Goal: Task Accomplishment & Management: Complete application form

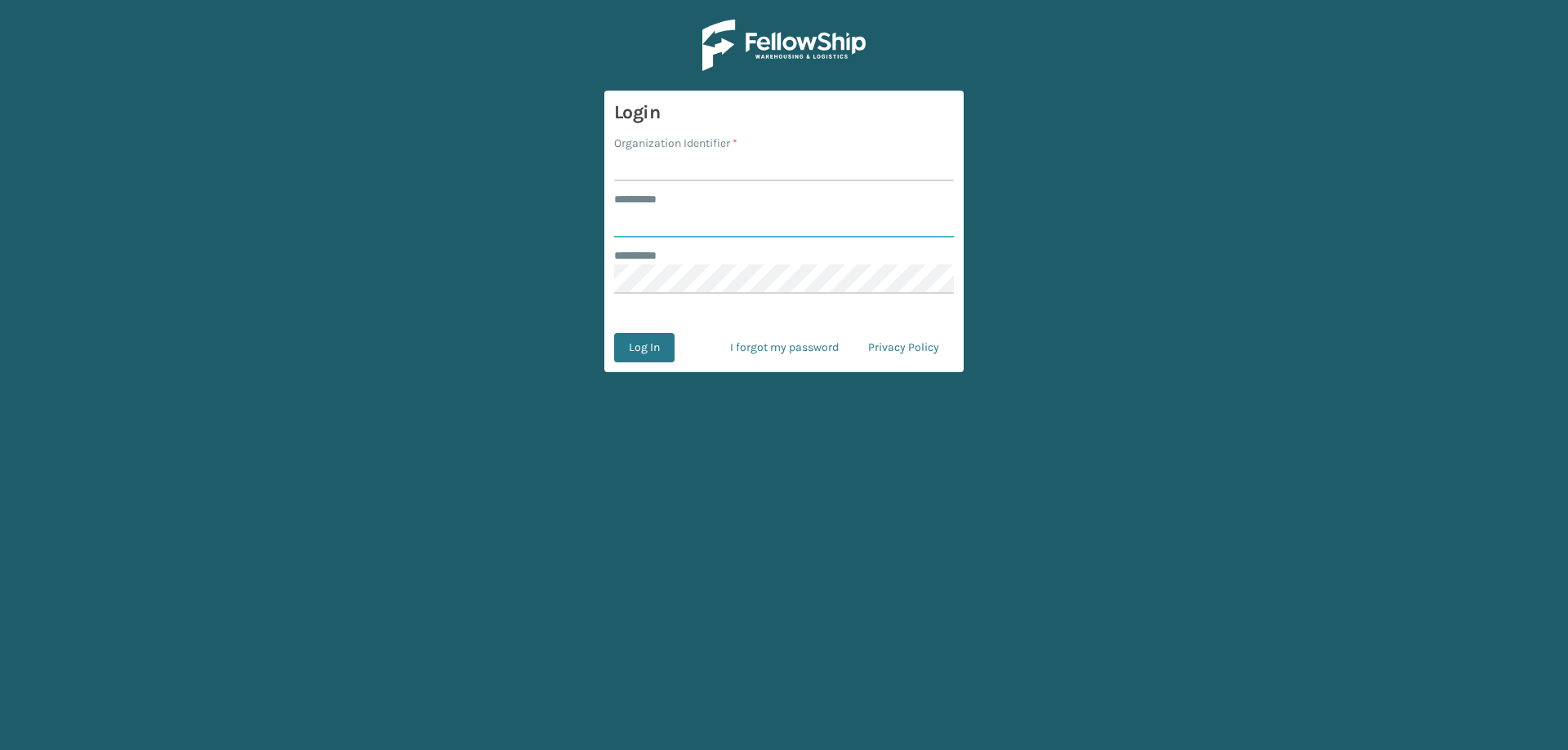
type input "*******"
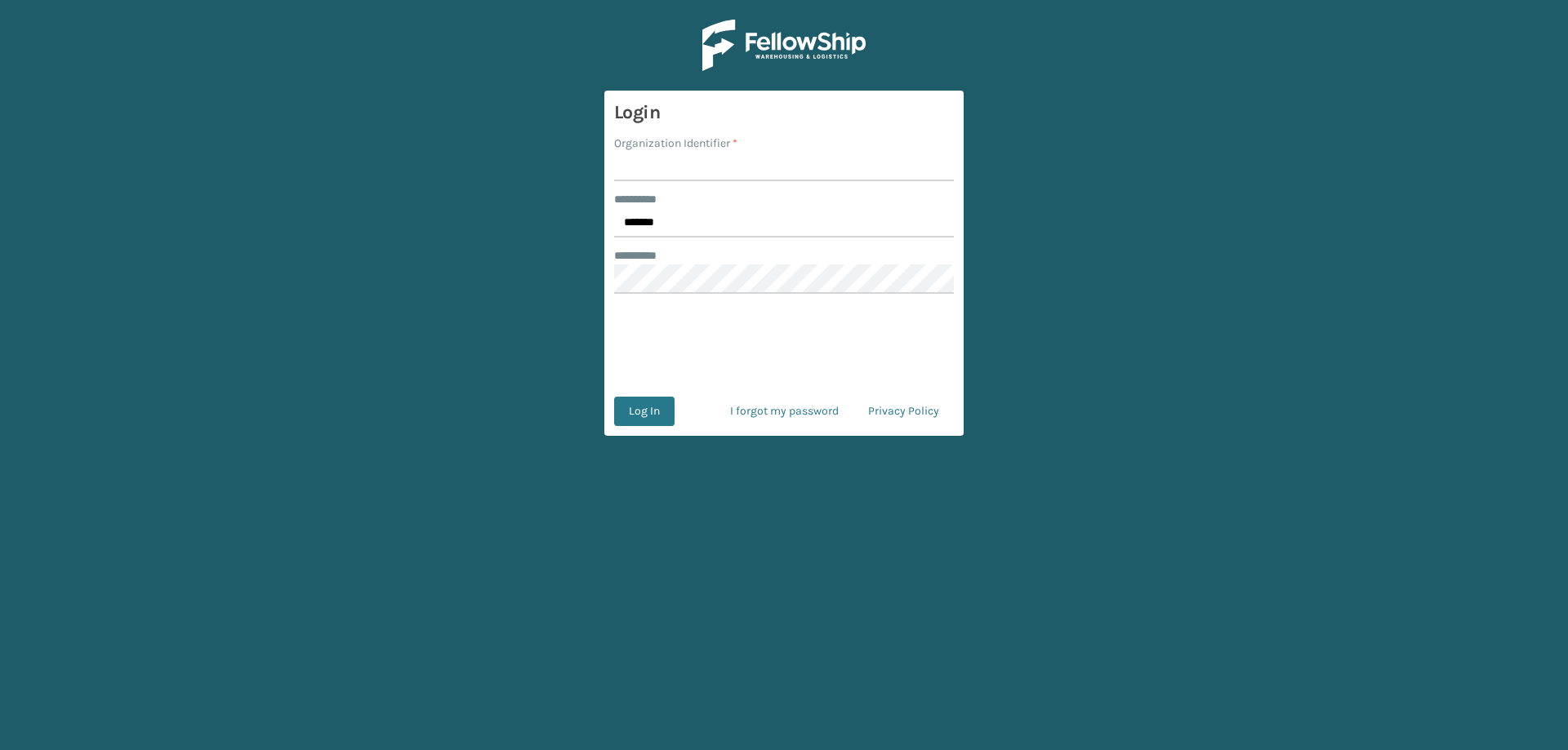
click at [973, 291] on main "Login Organization Identifier * ******** * ******* ******** * 0cAFcWeA5fdSy4qRV…" at bounding box center [784, 375] width 1568 height 750
click at [667, 168] on input "Organization Identifier *" at bounding box center [784, 166] width 340 height 30
type input "[PERSON_NAME] Brands"
click at [701, 229] on input "*******" at bounding box center [784, 223] width 340 height 30
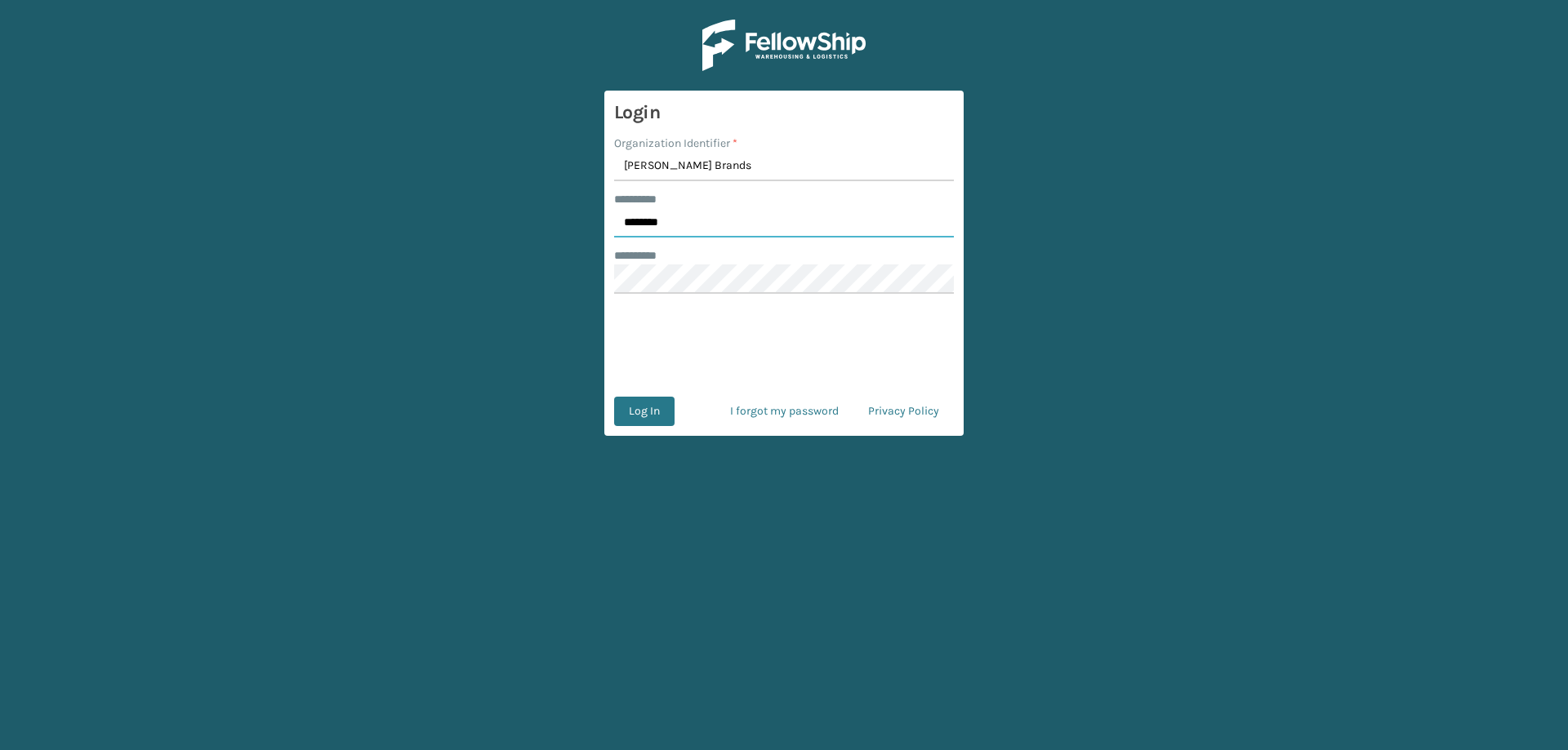
type input "******"
click at [648, 404] on button "Log In" at bounding box center [644, 411] width 60 height 30
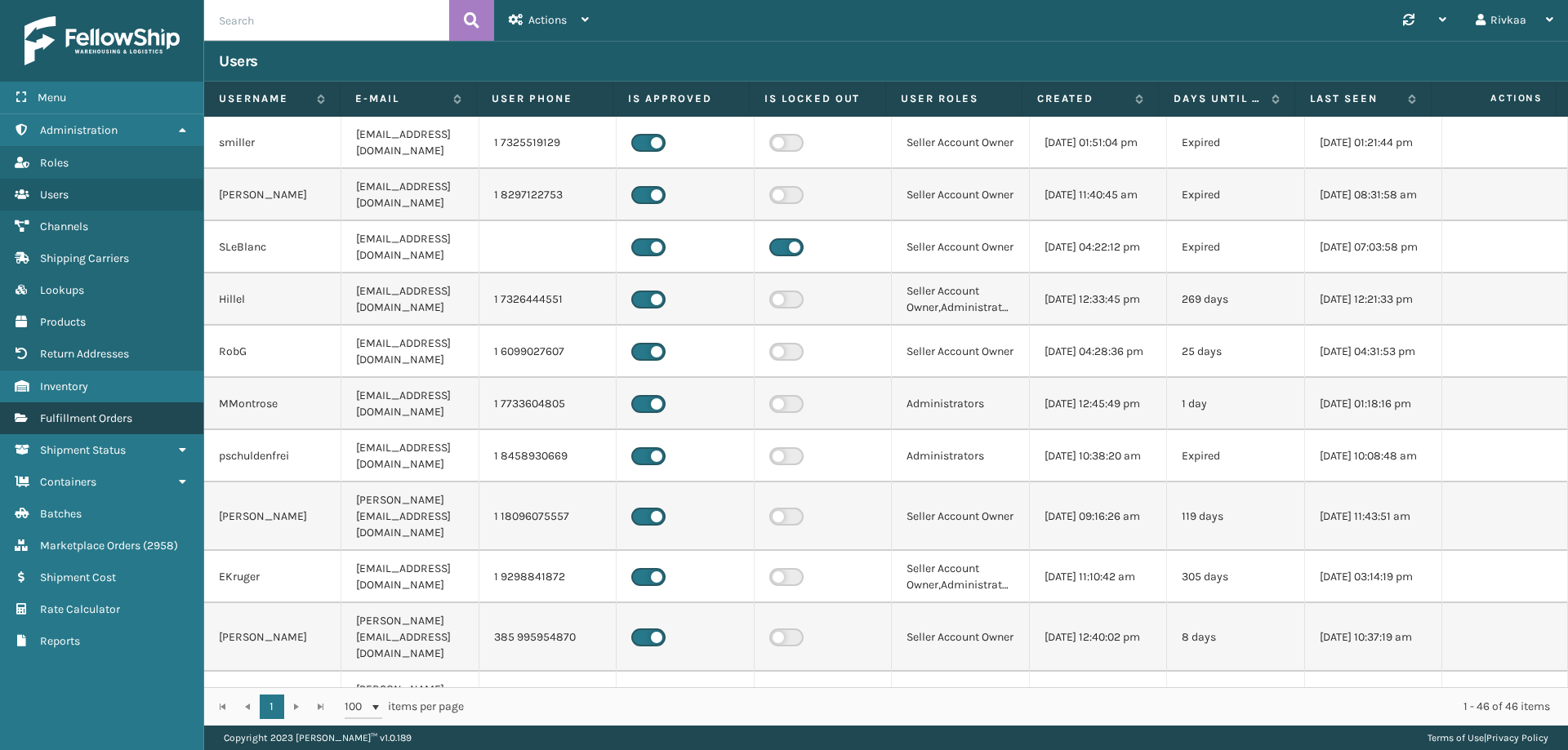
click at [121, 412] on span "Fulfillment Orders" at bounding box center [86, 418] width 92 height 14
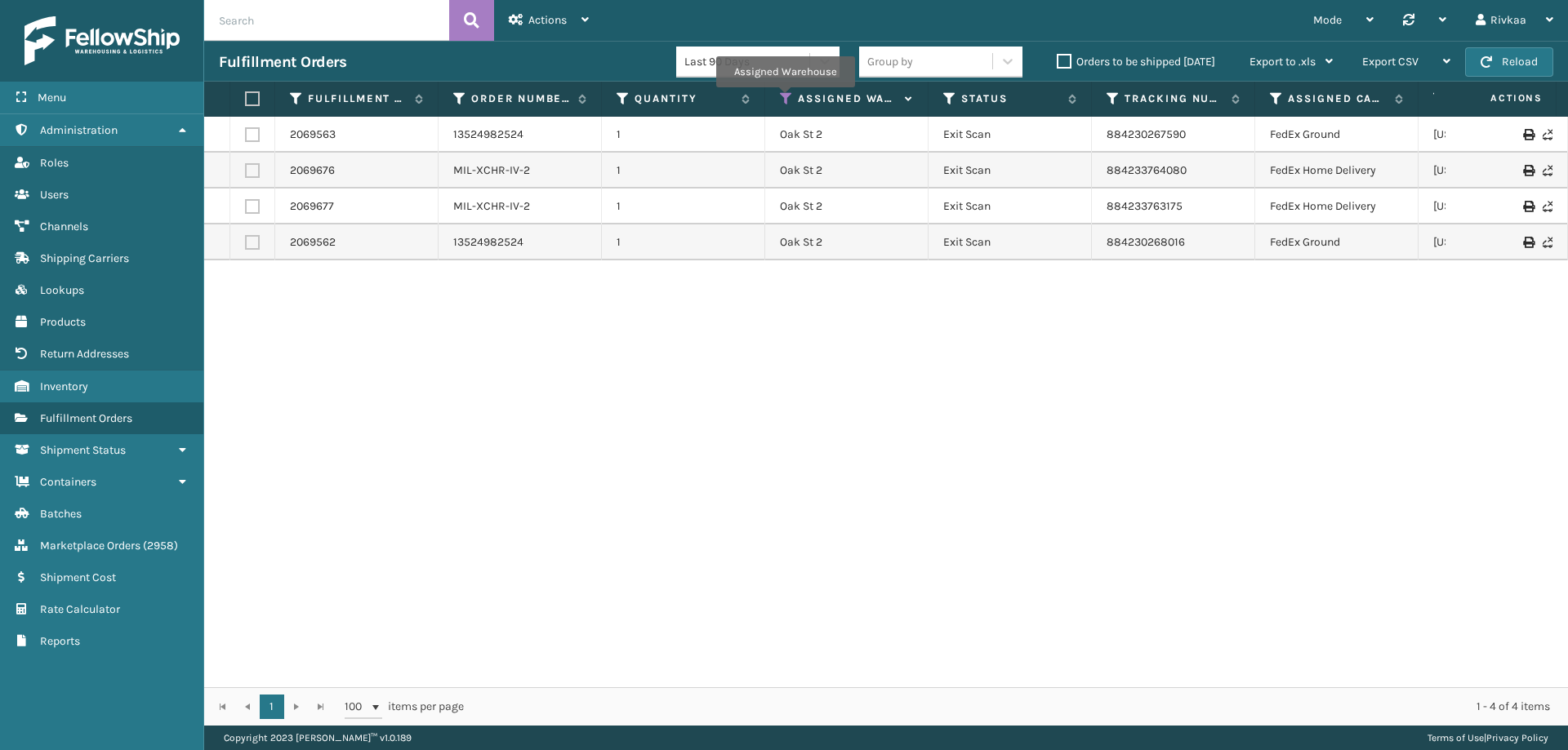
click at [785, 99] on icon at bounding box center [786, 98] width 13 height 14
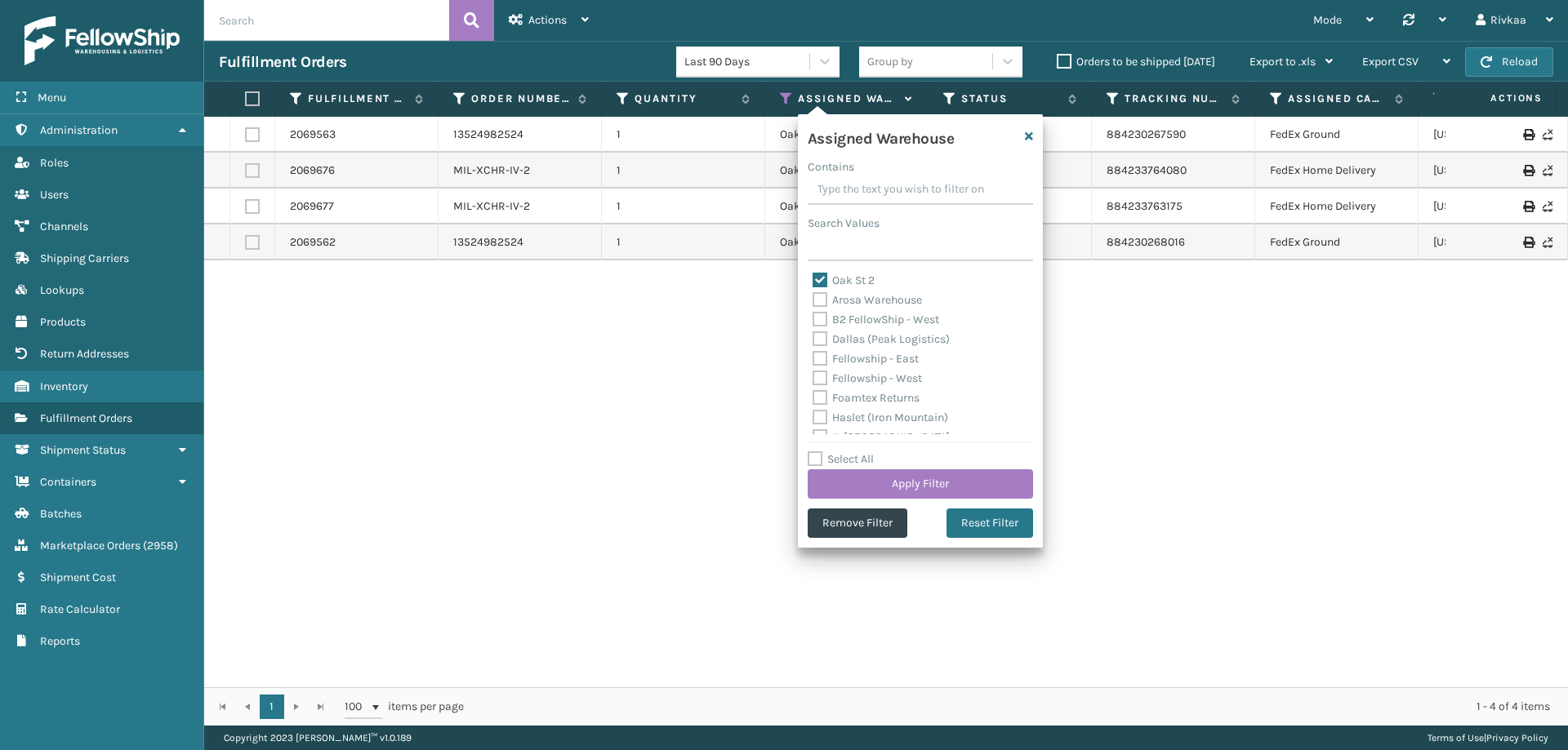
click at [817, 277] on label "Oak St 2" at bounding box center [843, 280] width 62 height 14
click at [813, 277] on input "Oak St 2" at bounding box center [813, 276] width 1 height 10
checkbox input "false"
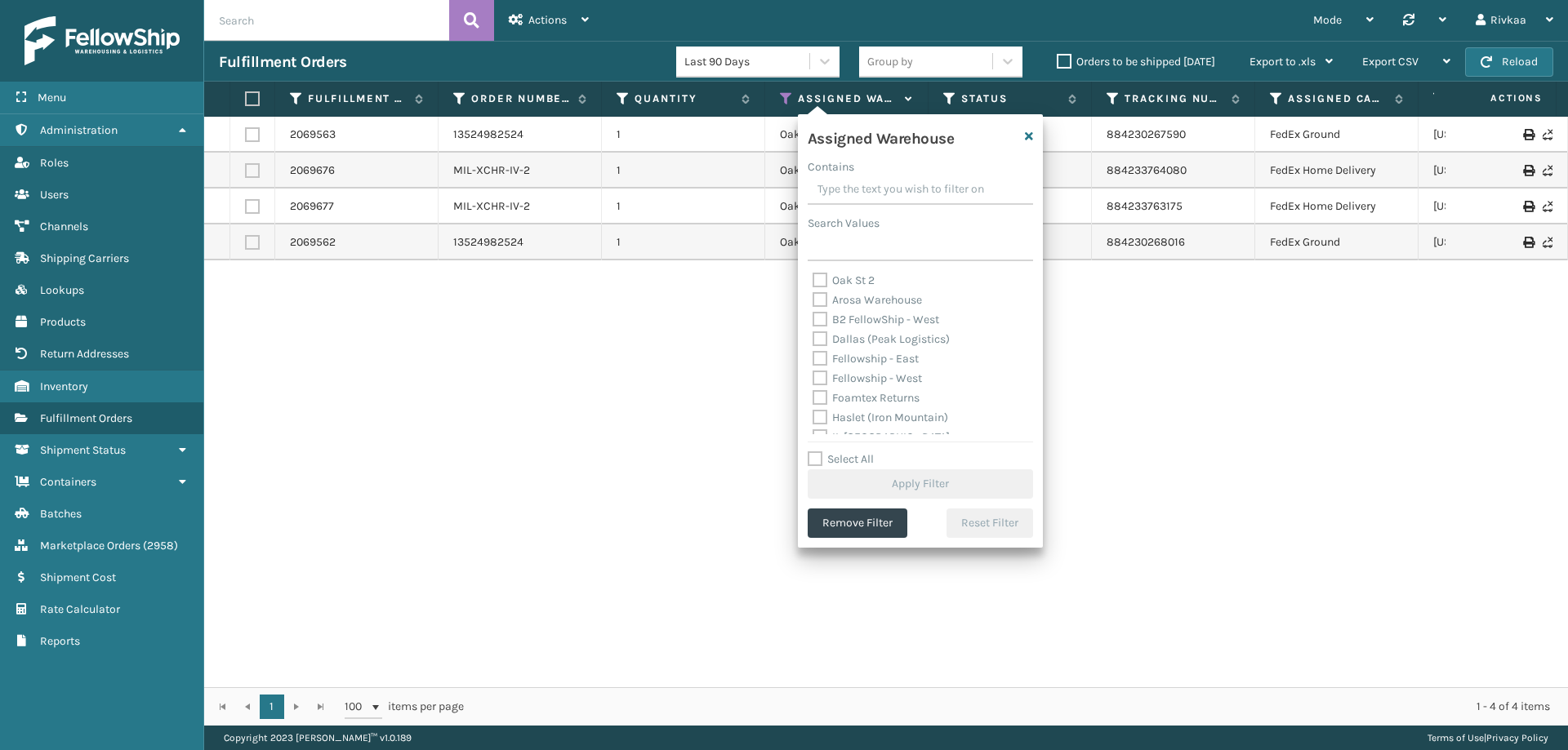
click at [819, 363] on label "Fellowship - East" at bounding box center [865, 358] width 106 height 14
click at [813, 360] on input "Fellowship - East" at bounding box center [813, 354] width 1 height 10
checkbox input "true"
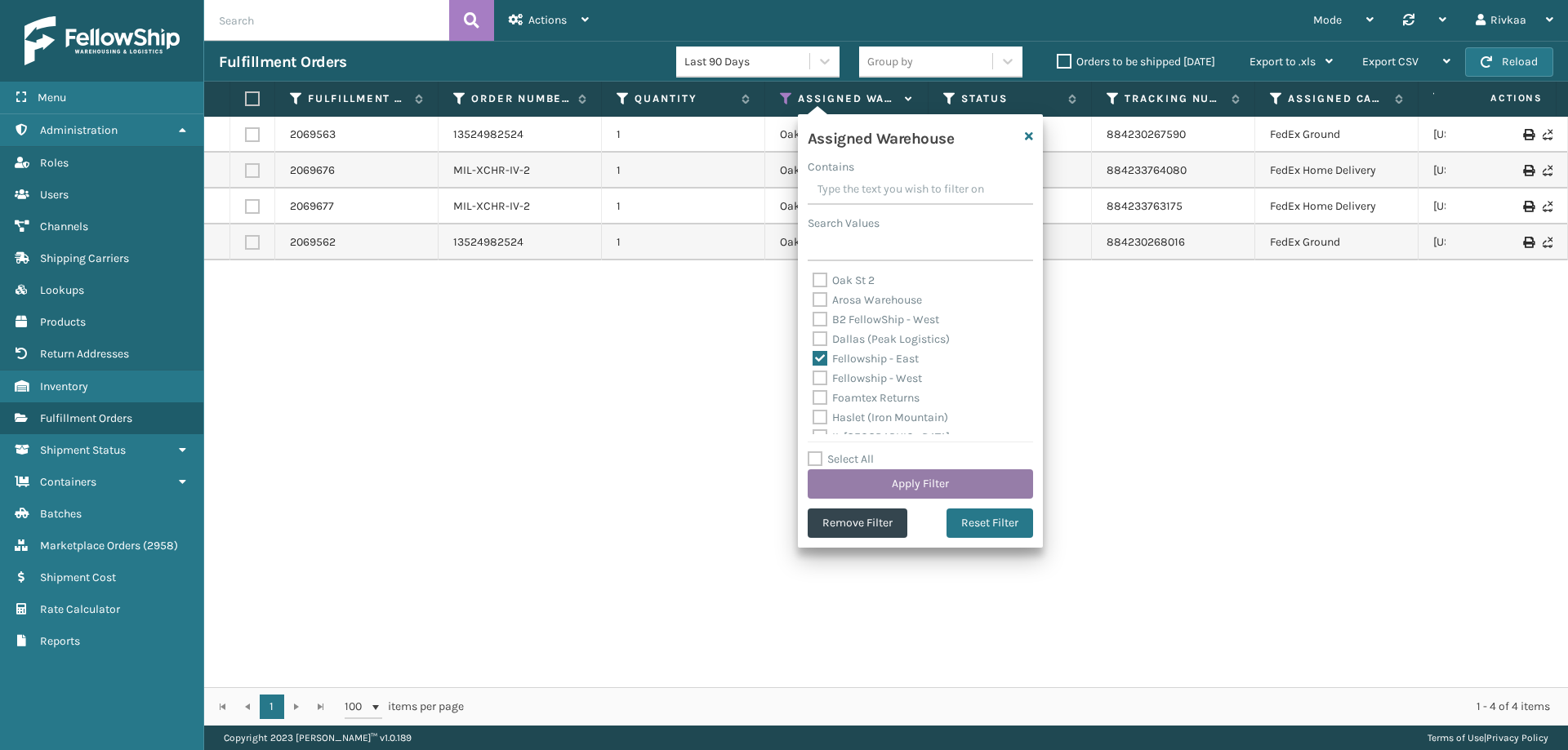
click at [911, 489] on button "Apply Filter" at bounding box center [921, 484] width 226 height 30
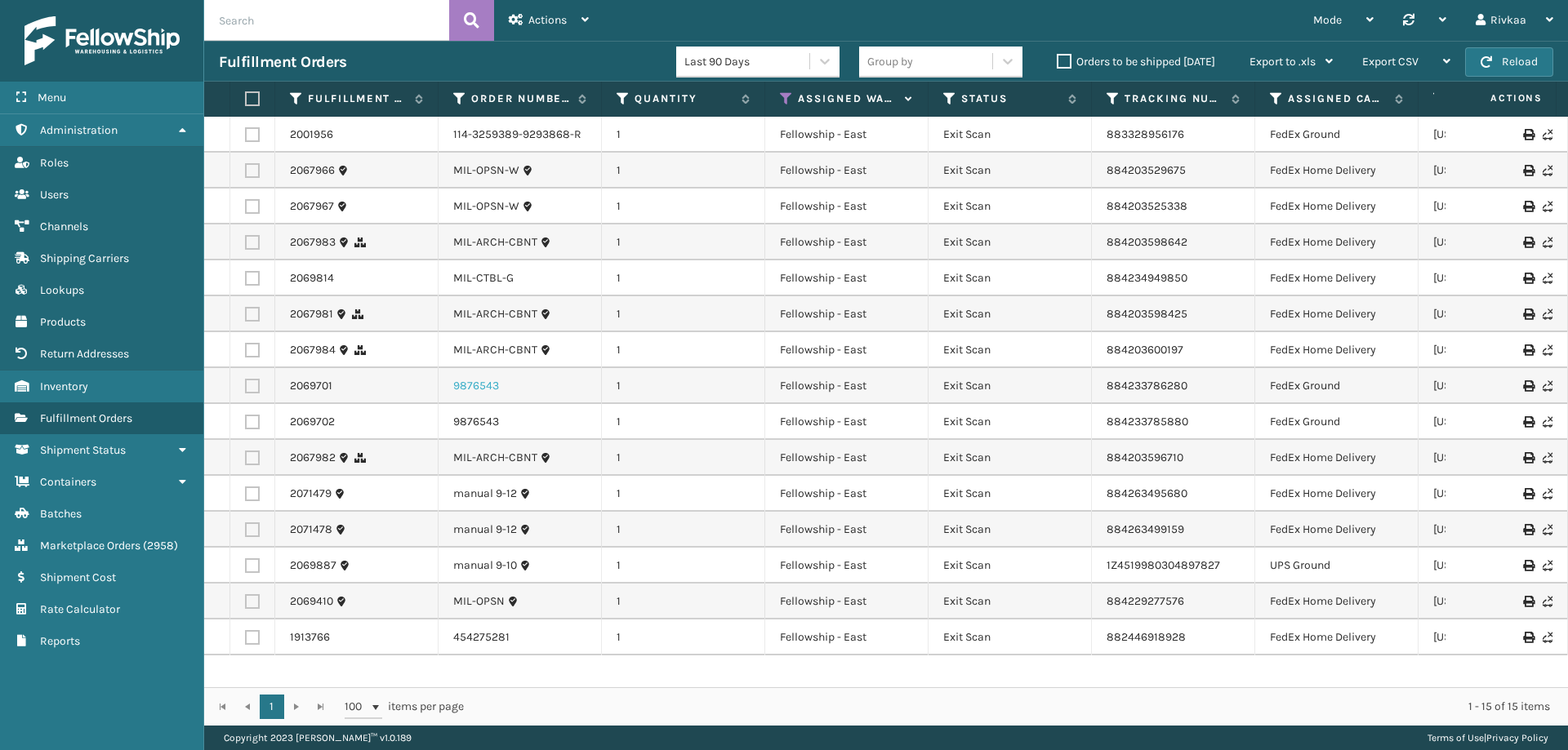
click at [470, 391] on link "9876543" at bounding box center [476, 386] width 46 height 16
click at [1527, 60] on button "Reload" at bounding box center [1510, 62] width 89 height 30
click at [326, 248] on link "2067983" at bounding box center [313, 242] width 46 height 16
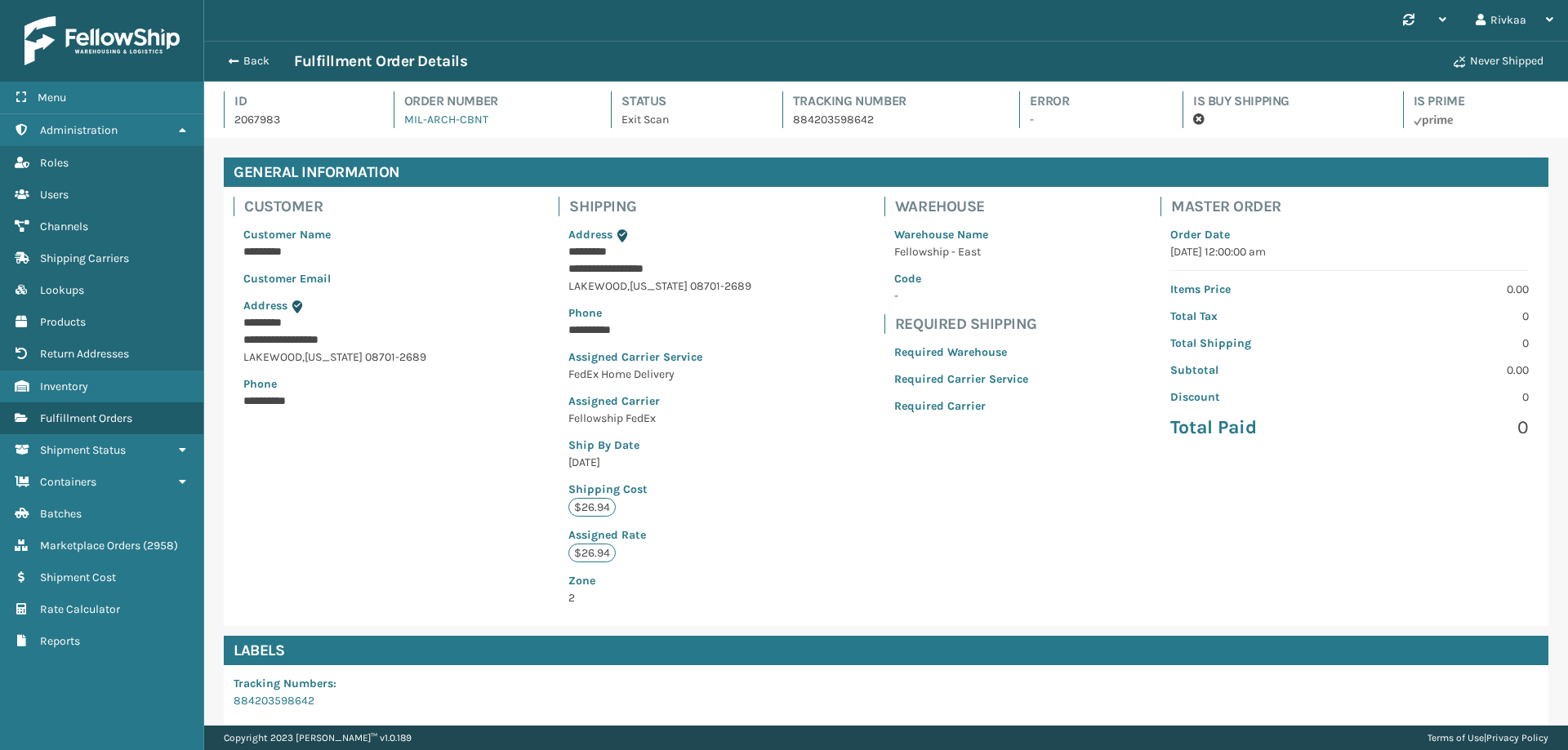
scroll to position [39, 1364]
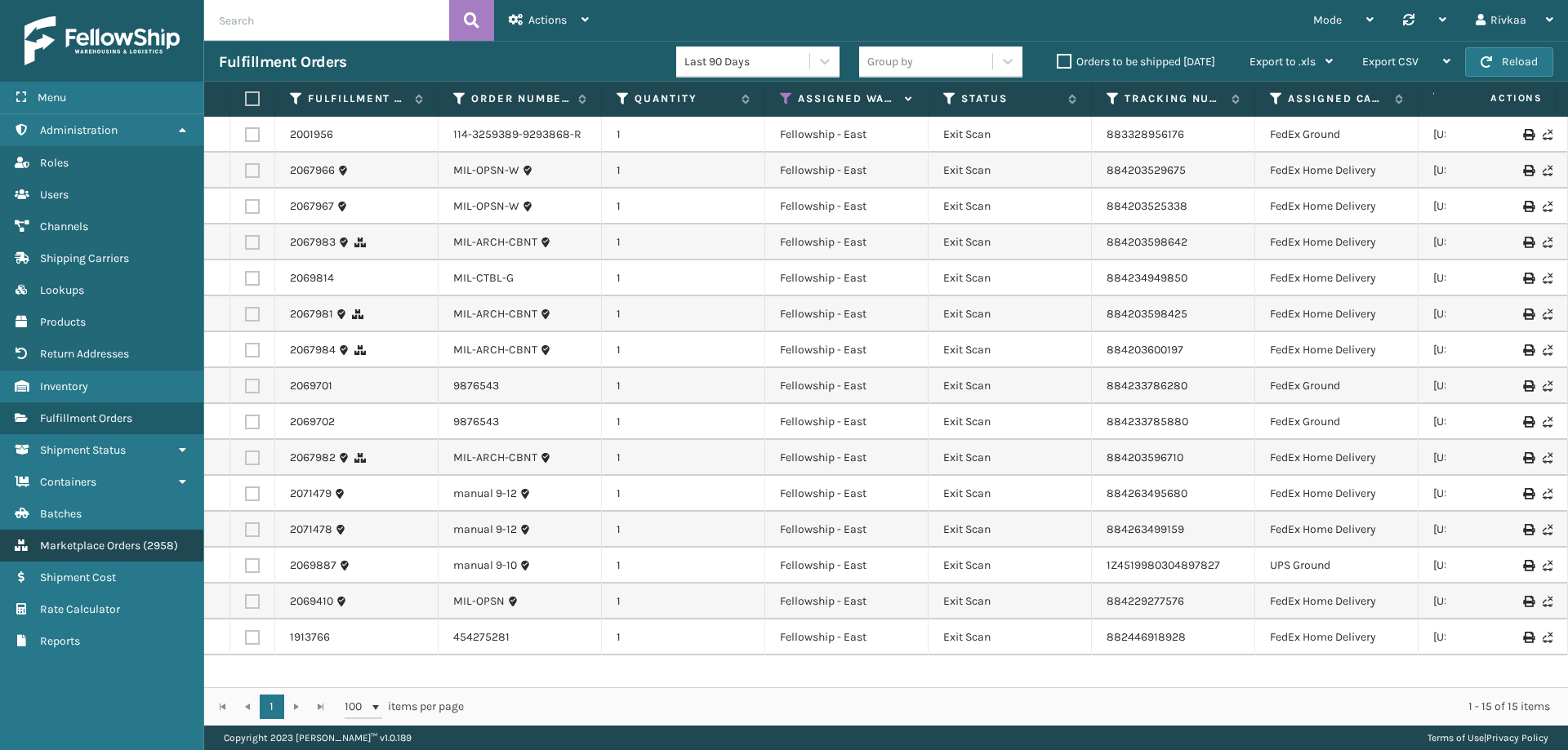
click at [106, 547] on span "Marketplace Orders" at bounding box center [90, 546] width 101 height 14
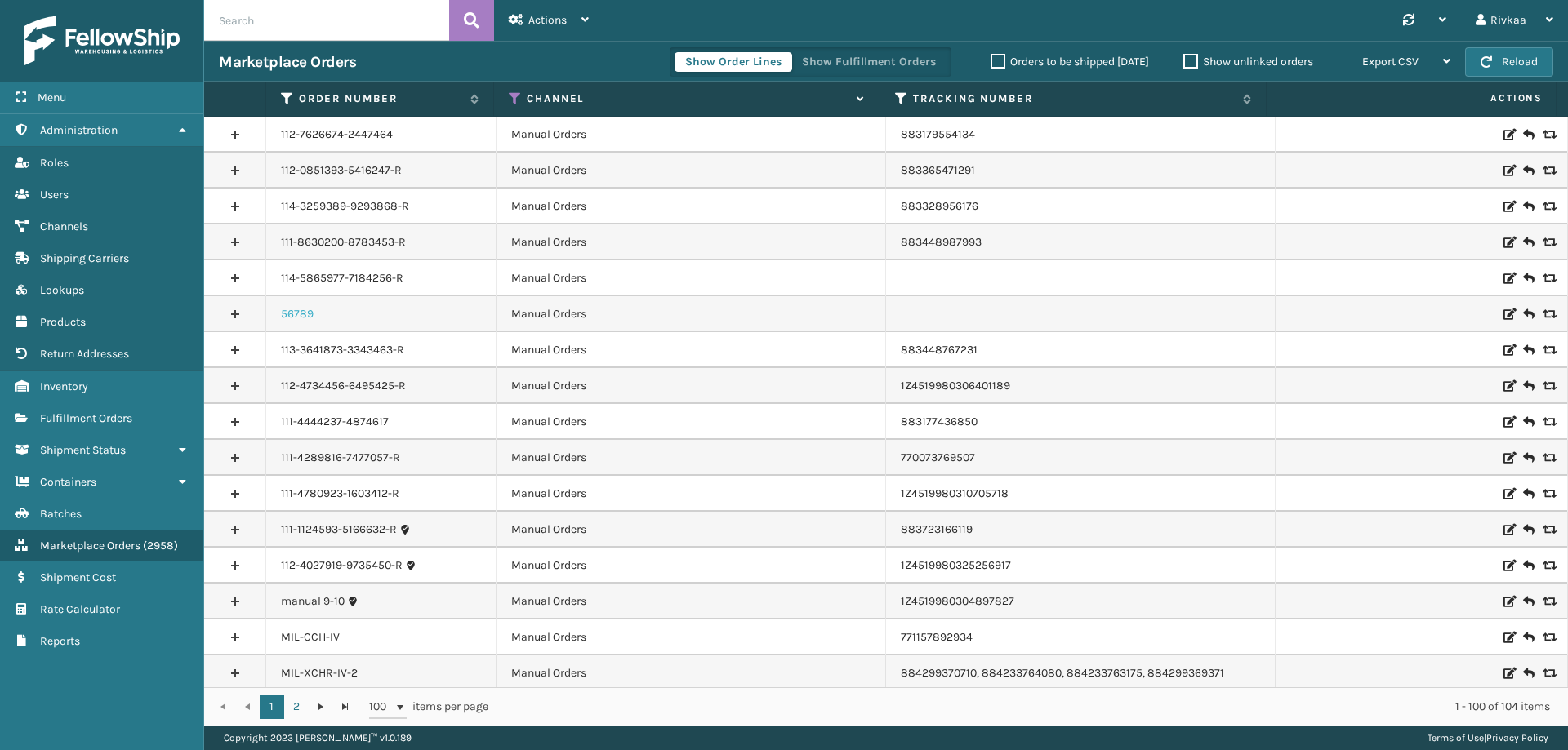
click at [302, 311] on link "56789" at bounding box center [297, 314] width 32 height 16
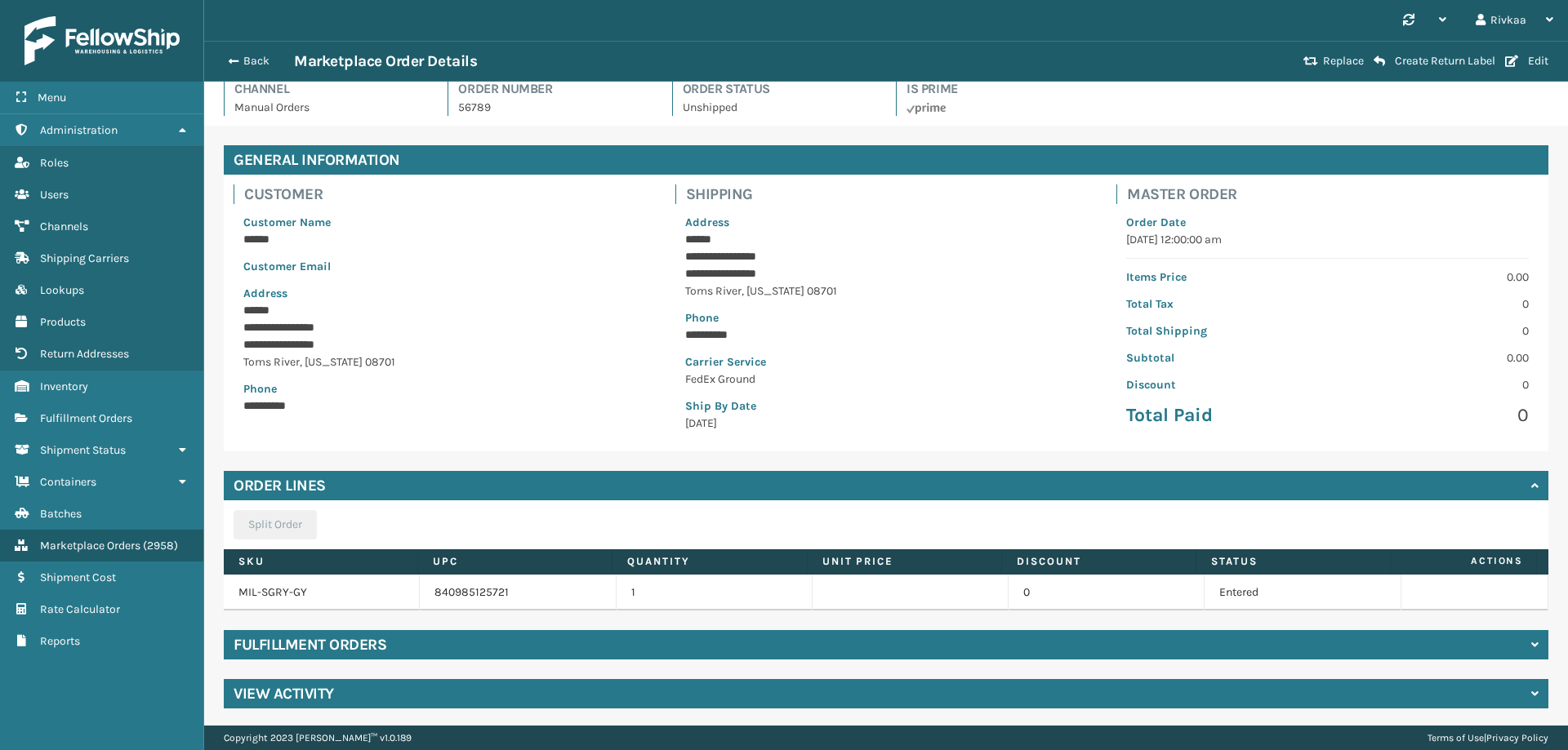
scroll to position [14, 0]
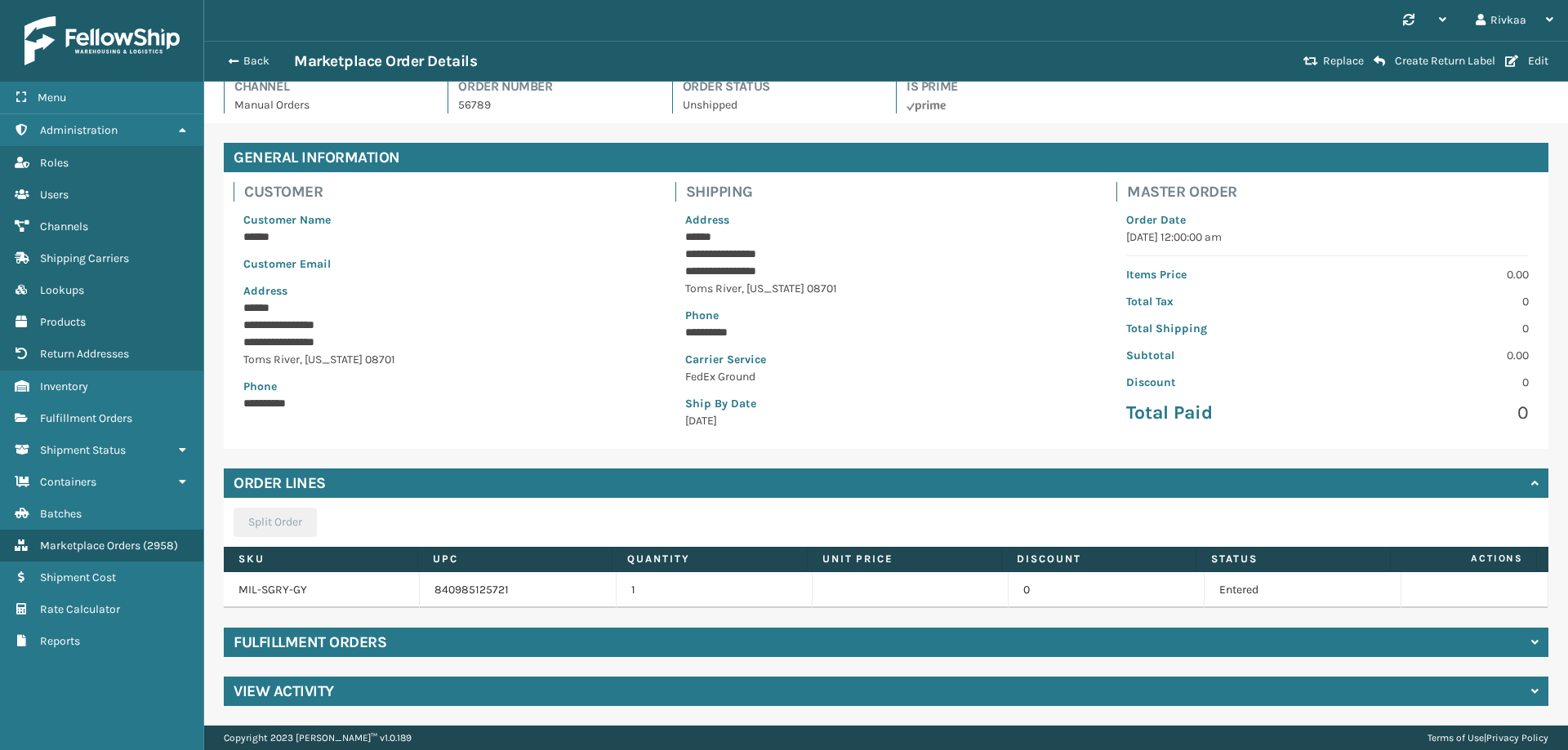
click at [453, 644] on div "Fulfillment Orders" at bounding box center [887, 643] width 1325 height 30
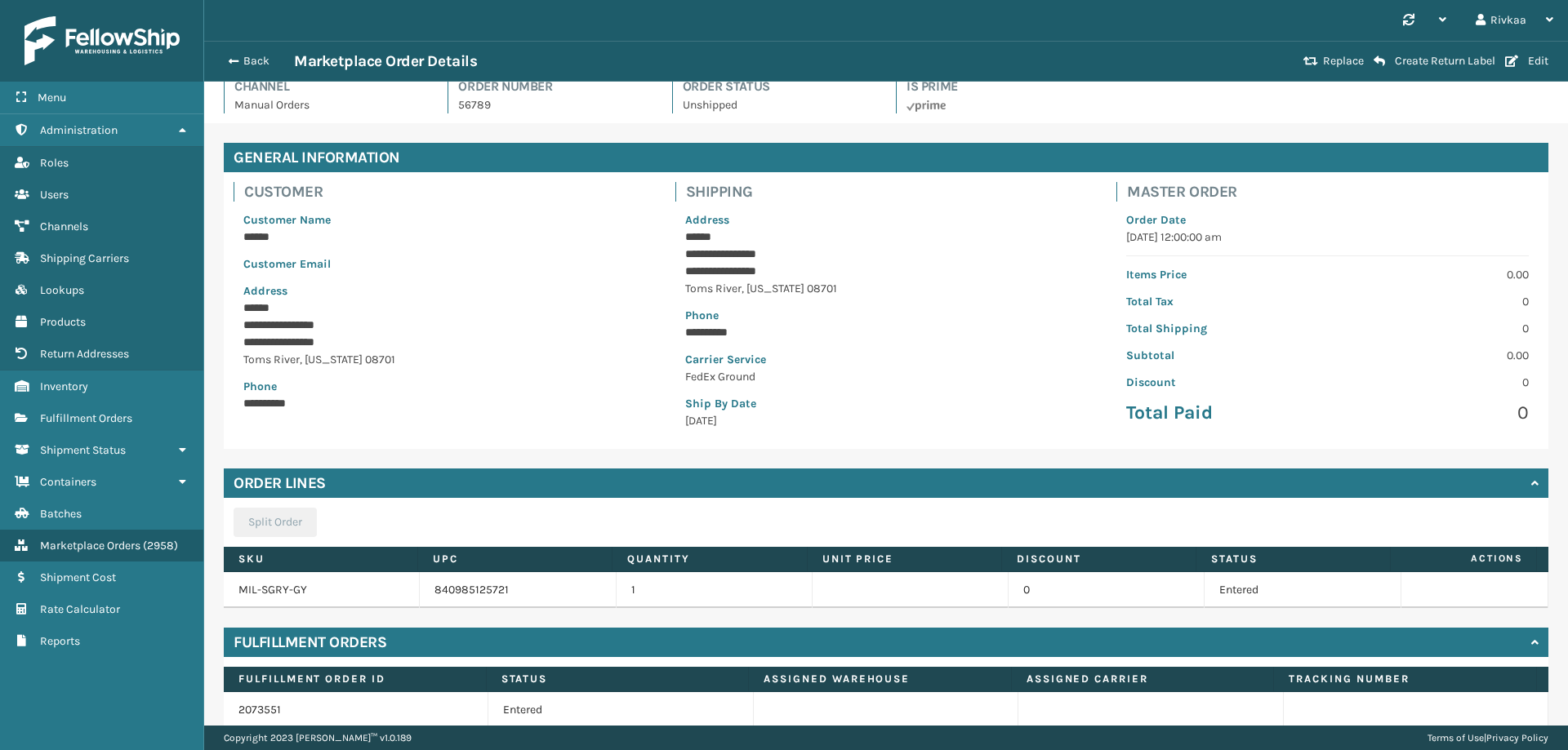
scroll to position [86, 0]
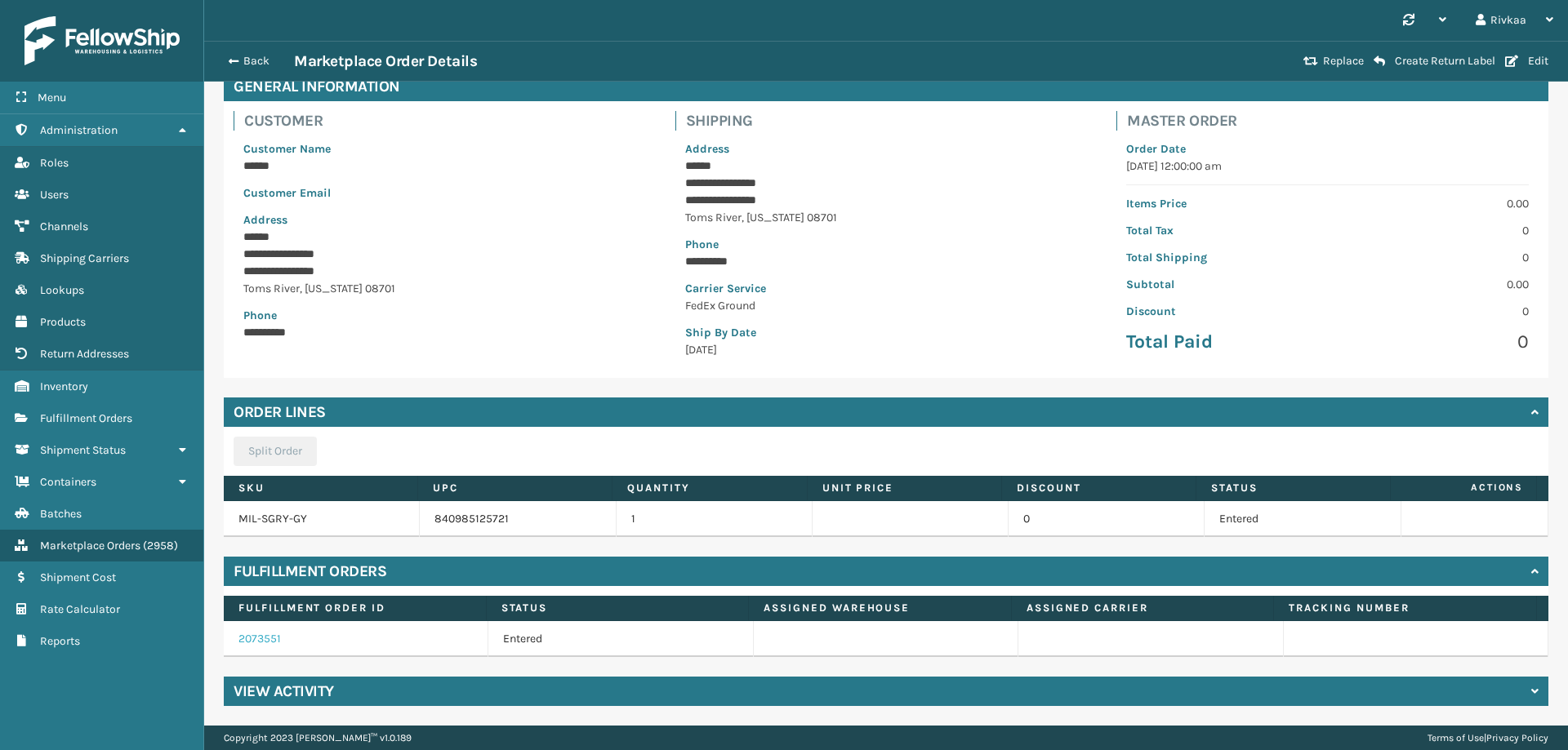
click at [254, 635] on link "2073551" at bounding box center [260, 638] width 43 height 14
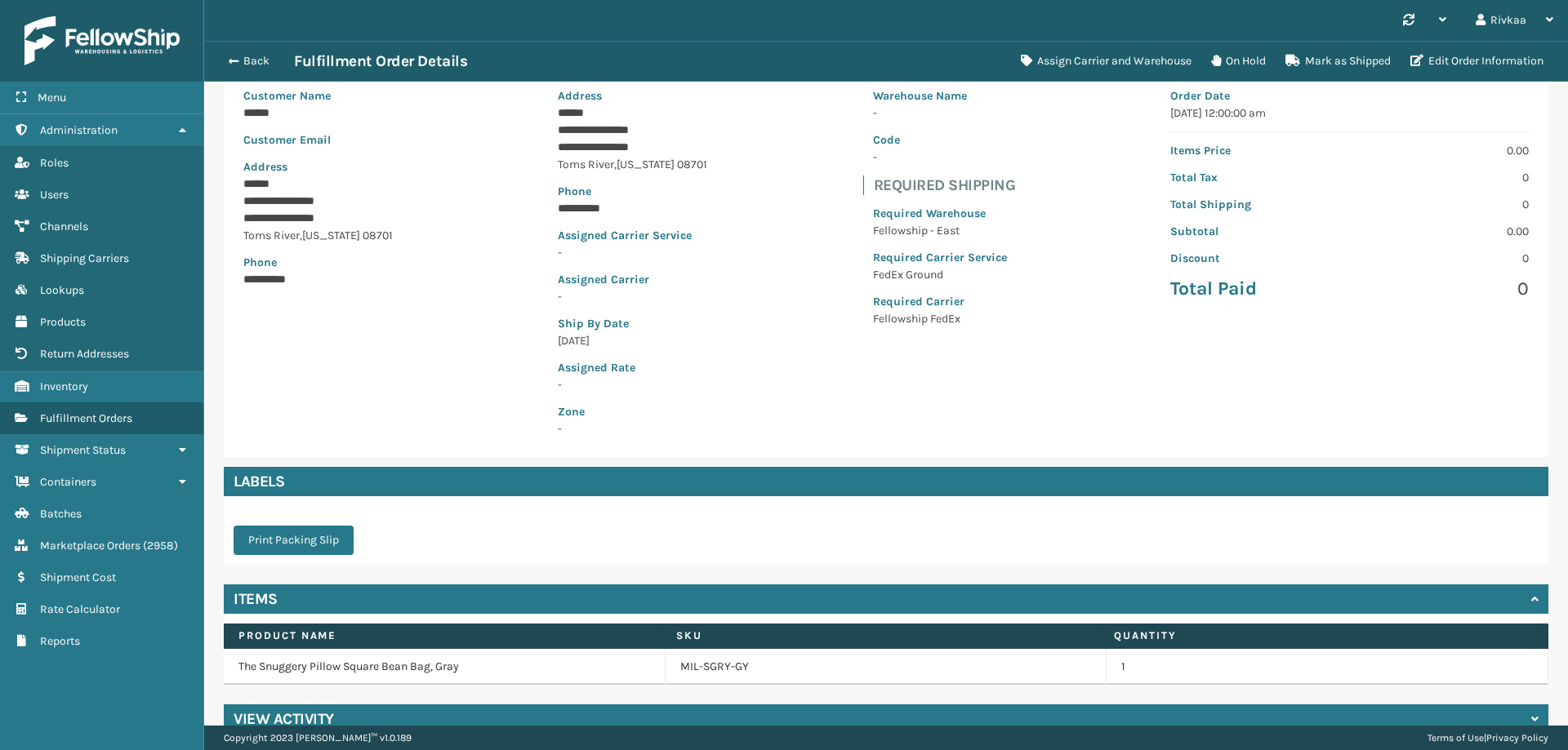
scroll to position [167, 0]
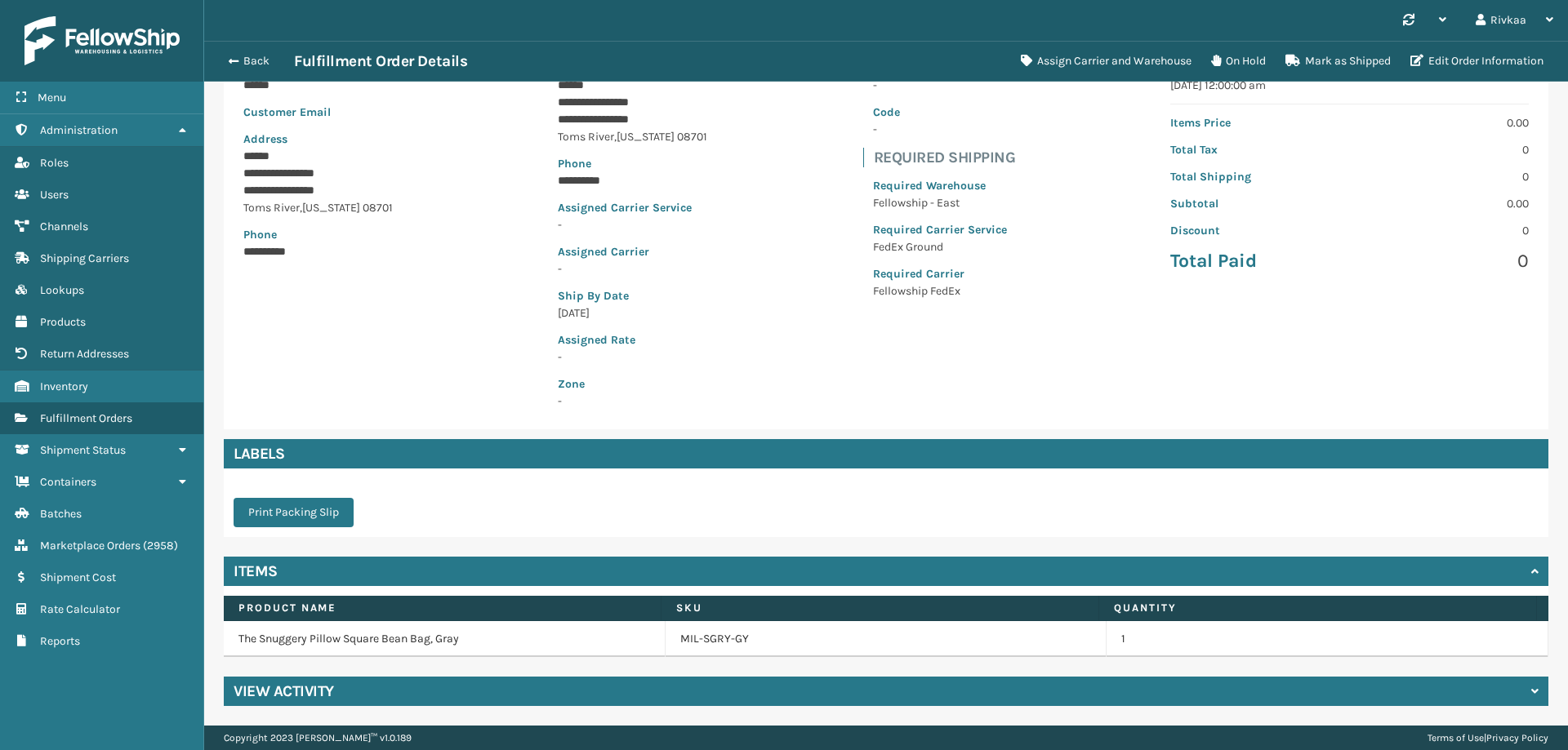
click at [552, 678] on div "View Activity" at bounding box center [887, 691] width 1325 height 30
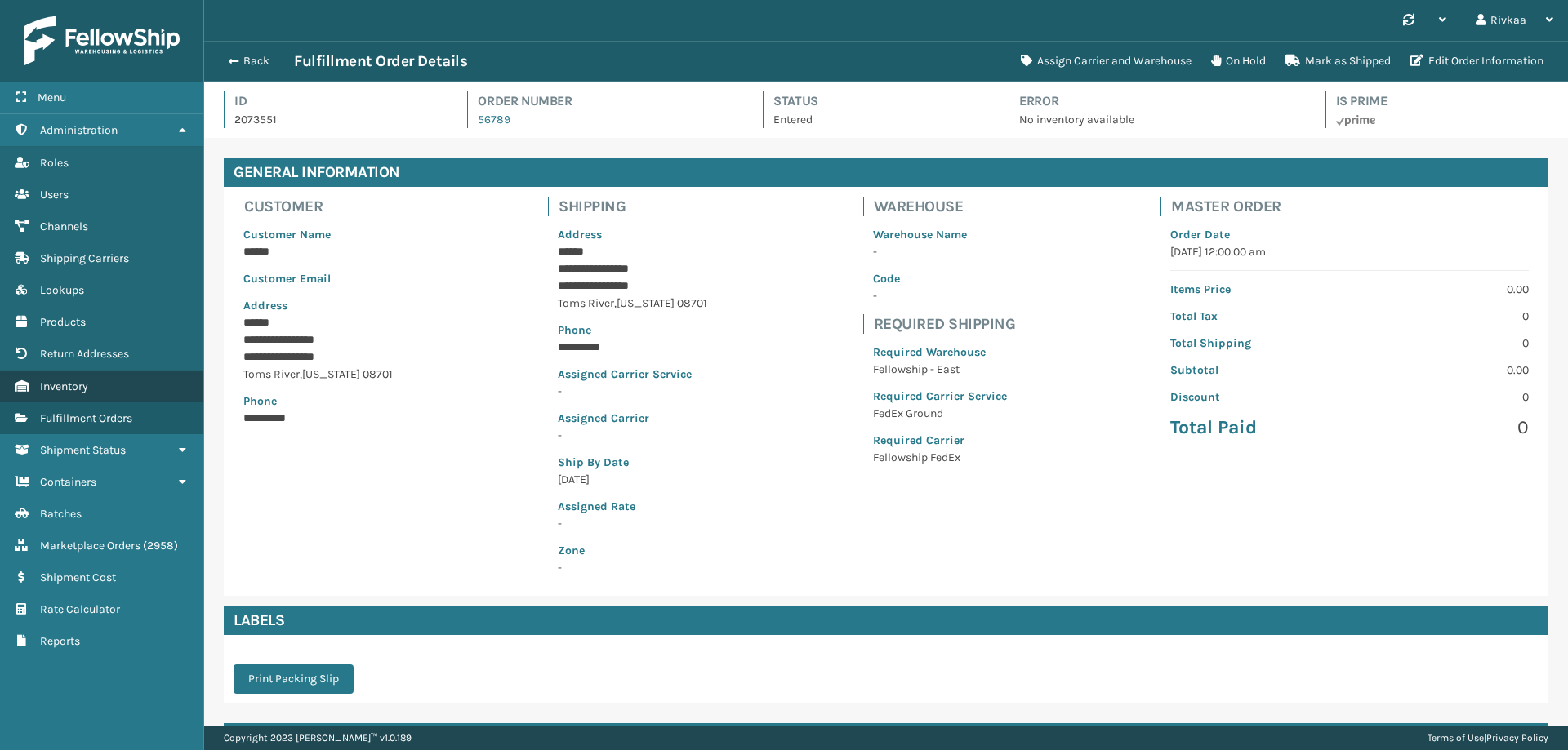
click at [73, 394] on link "Inventory" at bounding box center [101, 386] width 204 height 31
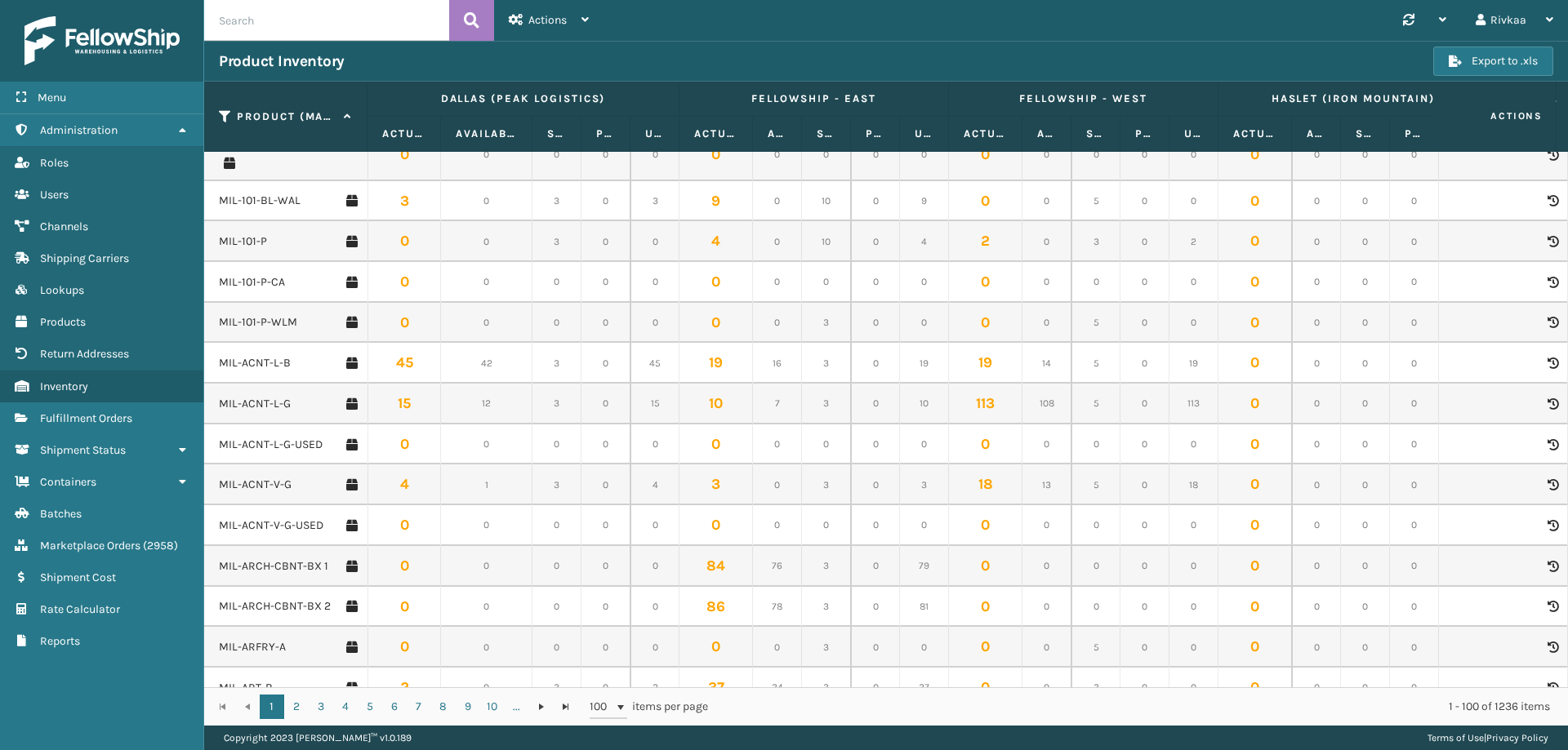
scroll to position [82, 0]
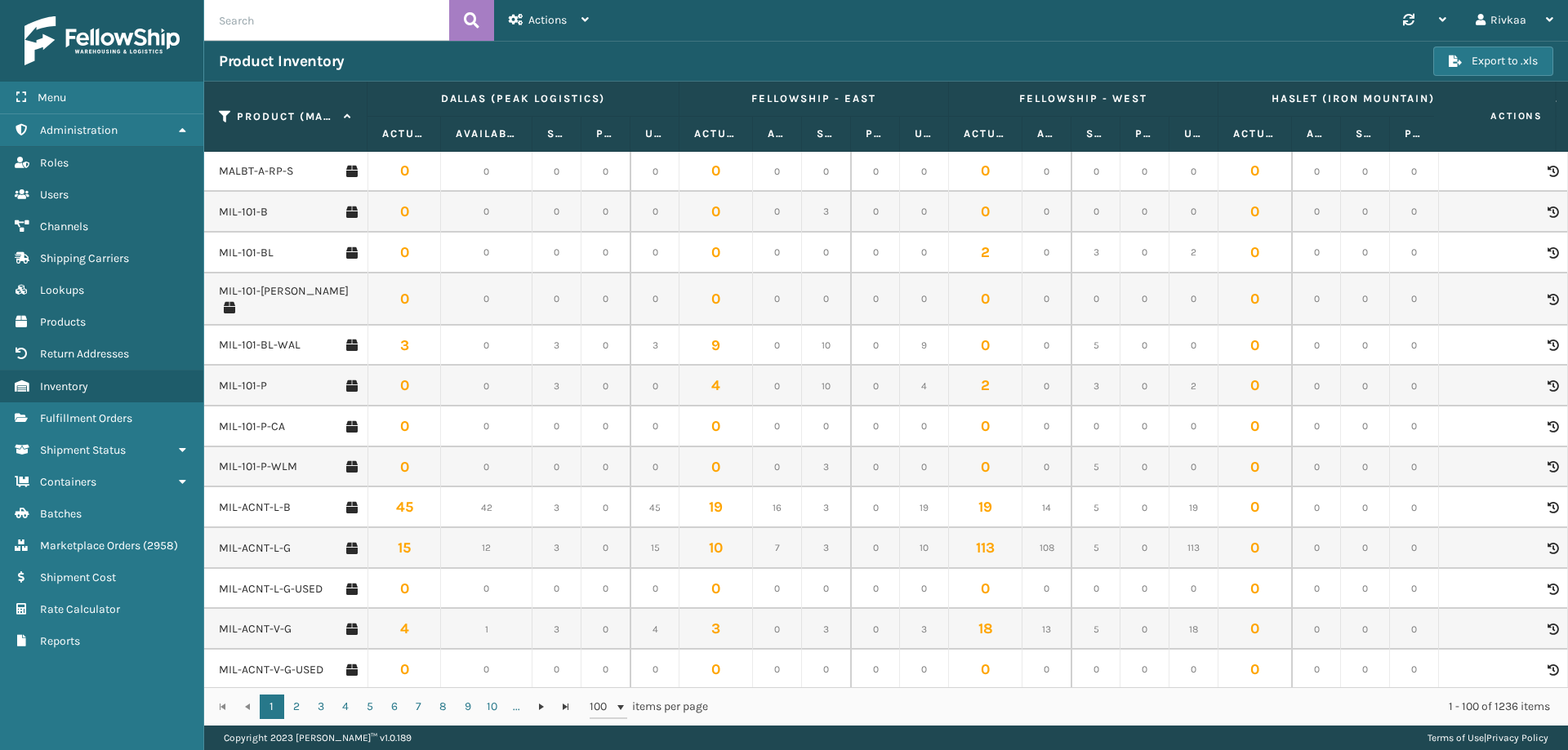
click at [269, 27] on input "text" at bounding box center [327, 20] width 245 height 41
type input "mil-sgr"
click at [227, 117] on icon at bounding box center [225, 117] width 13 height 14
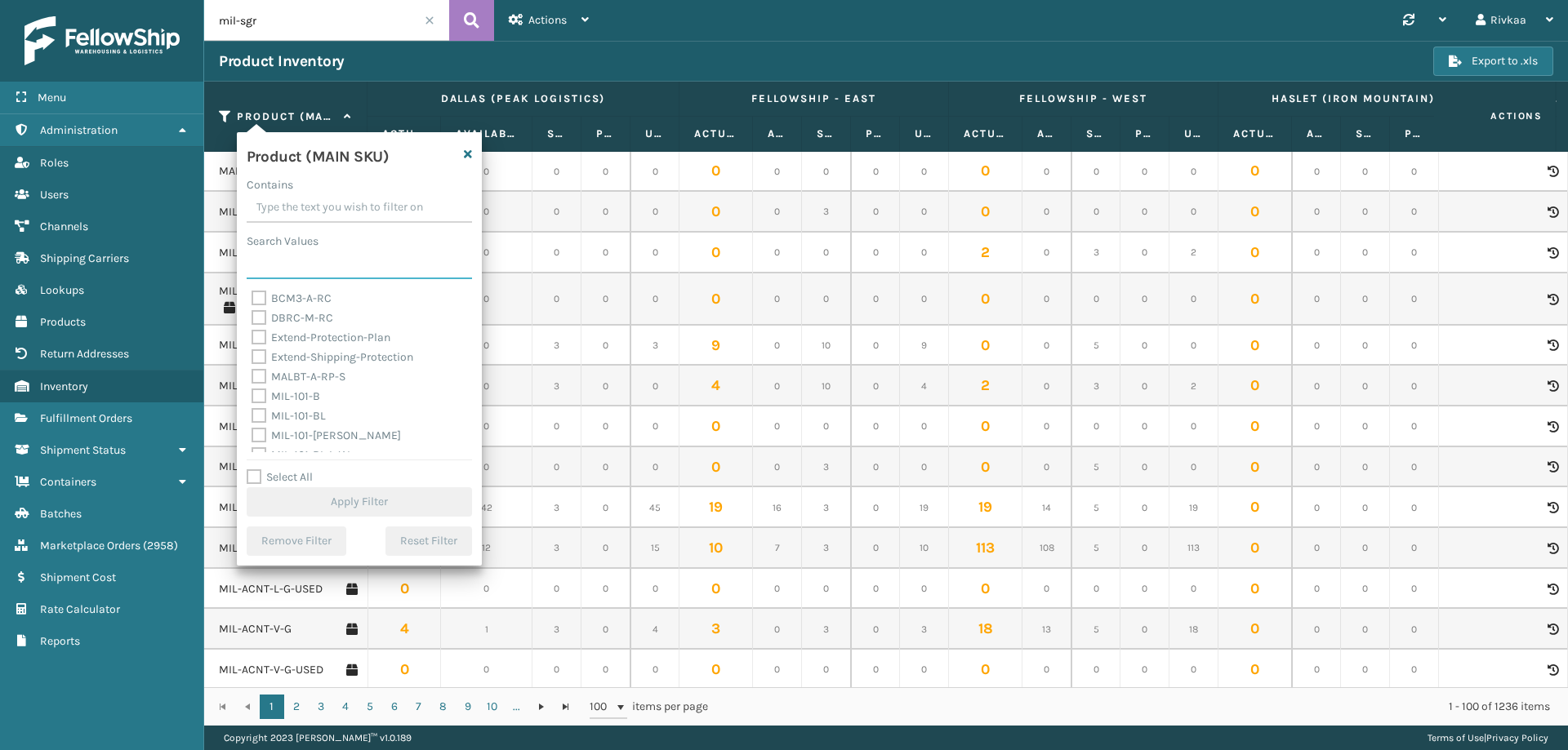
click at [336, 267] on input "Search Values" at bounding box center [359, 264] width 226 height 30
click at [330, 204] on input "Contains" at bounding box center [359, 208] width 226 height 30
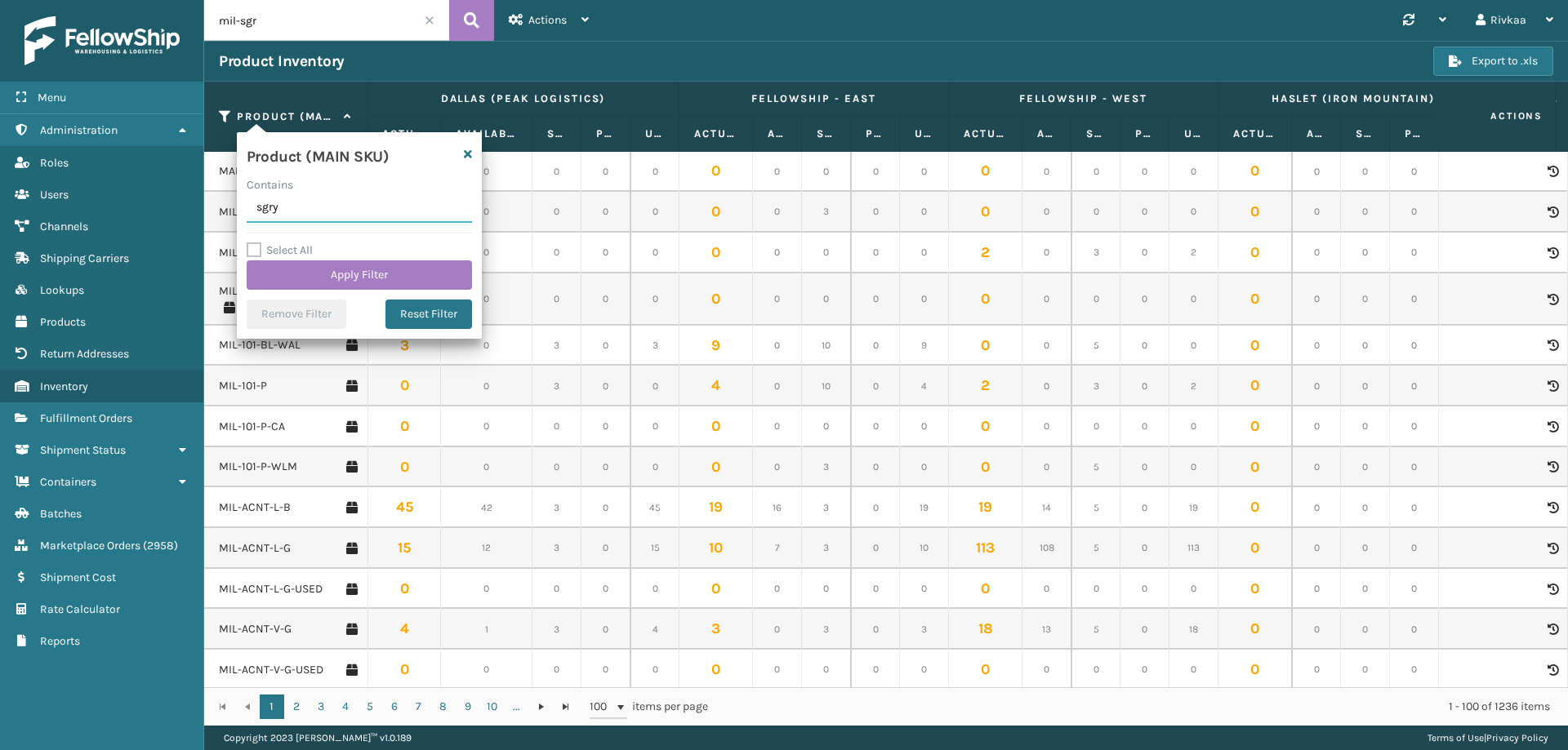
type input "sgry"
click at [294, 255] on label "Select All" at bounding box center [280, 250] width 66 height 14
click at [294, 243] on input "Select All" at bounding box center [370, 242] width 245 height 2
checkbox input "true"
click at [290, 259] on div "Select All Apply Filter" at bounding box center [359, 266] width 226 height 49
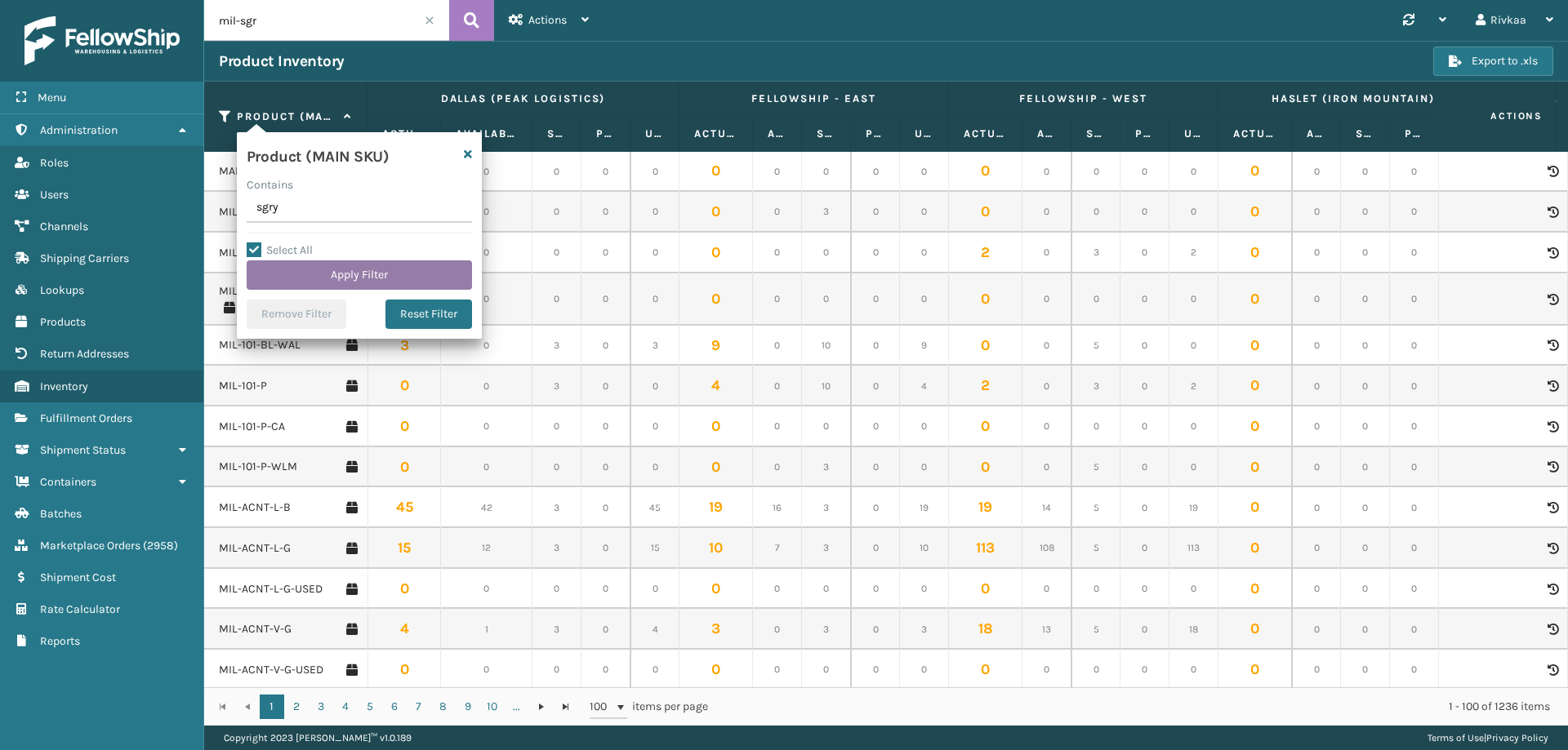
click at [289, 265] on button "Apply Filter" at bounding box center [359, 275] width 226 height 30
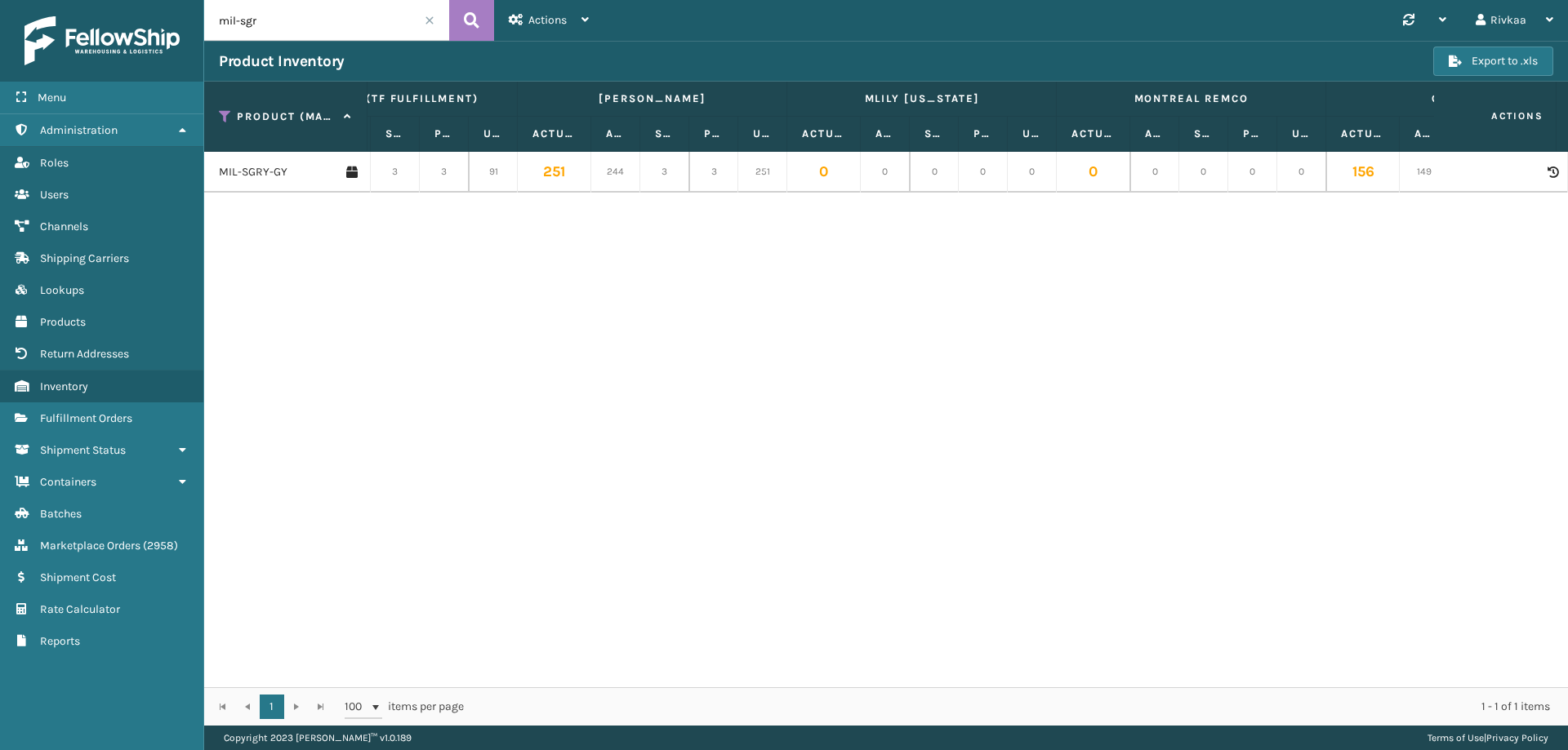
scroll to position [0, 1272]
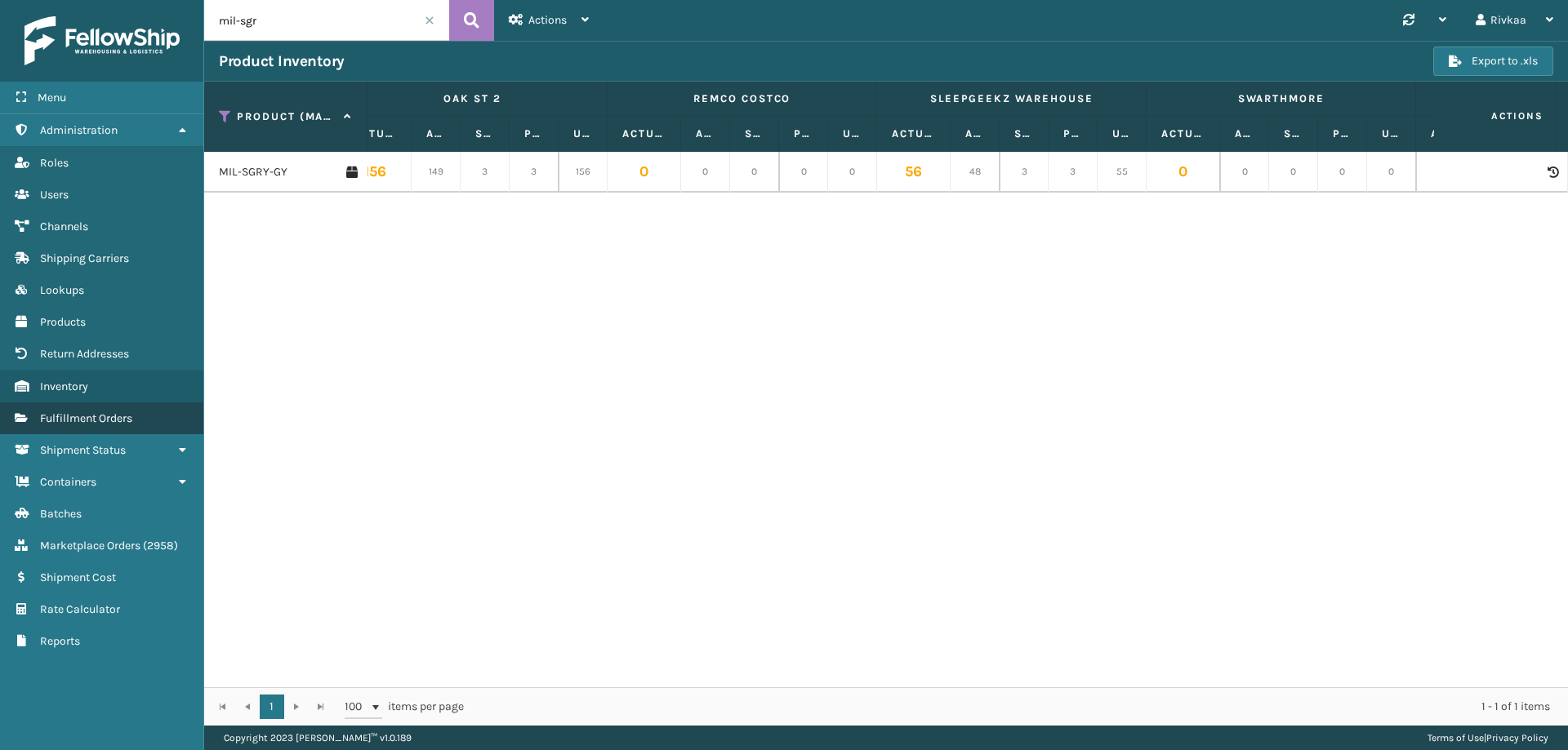
click at [120, 415] on span "Fulfillment Orders" at bounding box center [86, 418] width 92 height 14
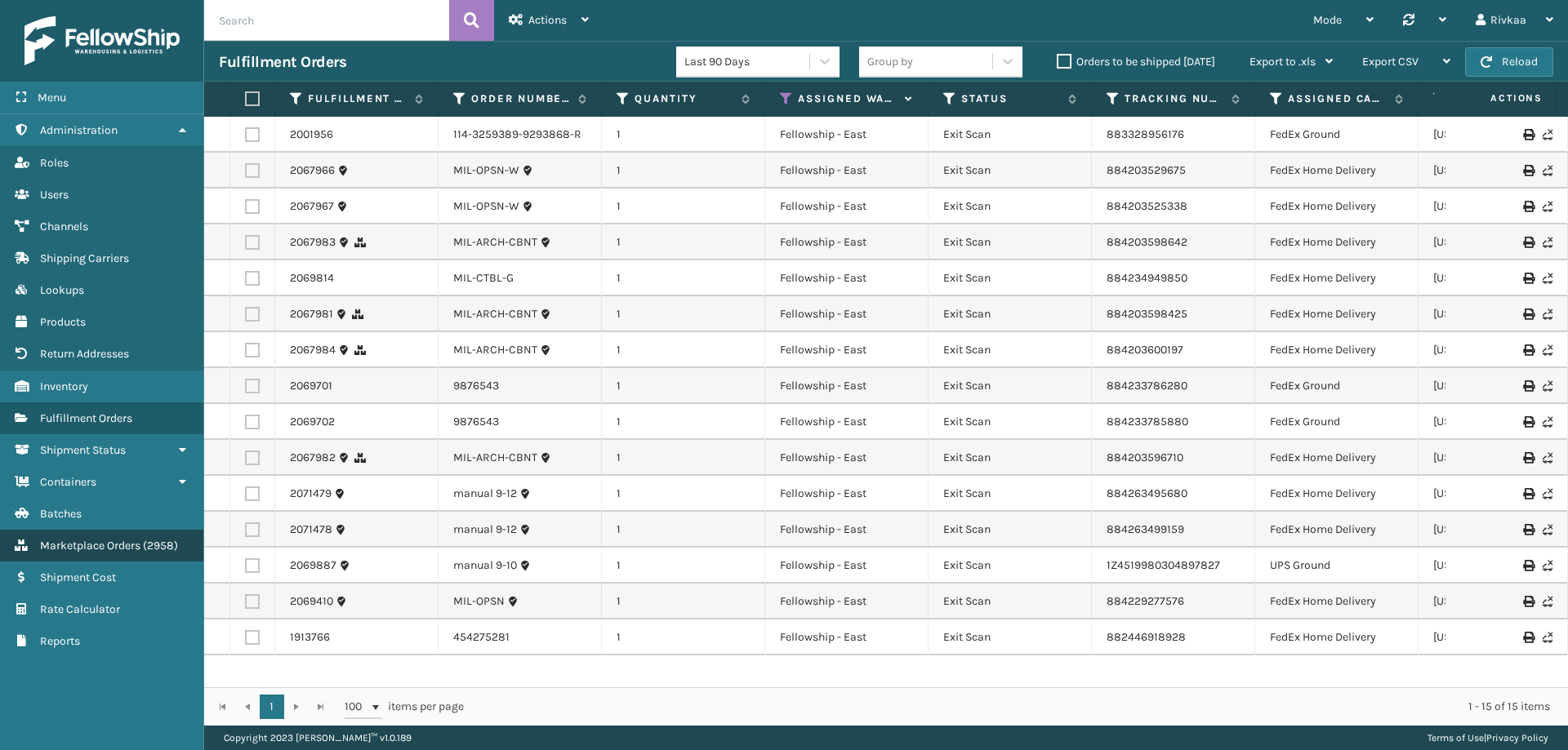
click at [112, 542] on span "Marketplace Orders" at bounding box center [90, 546] width 101 height 14
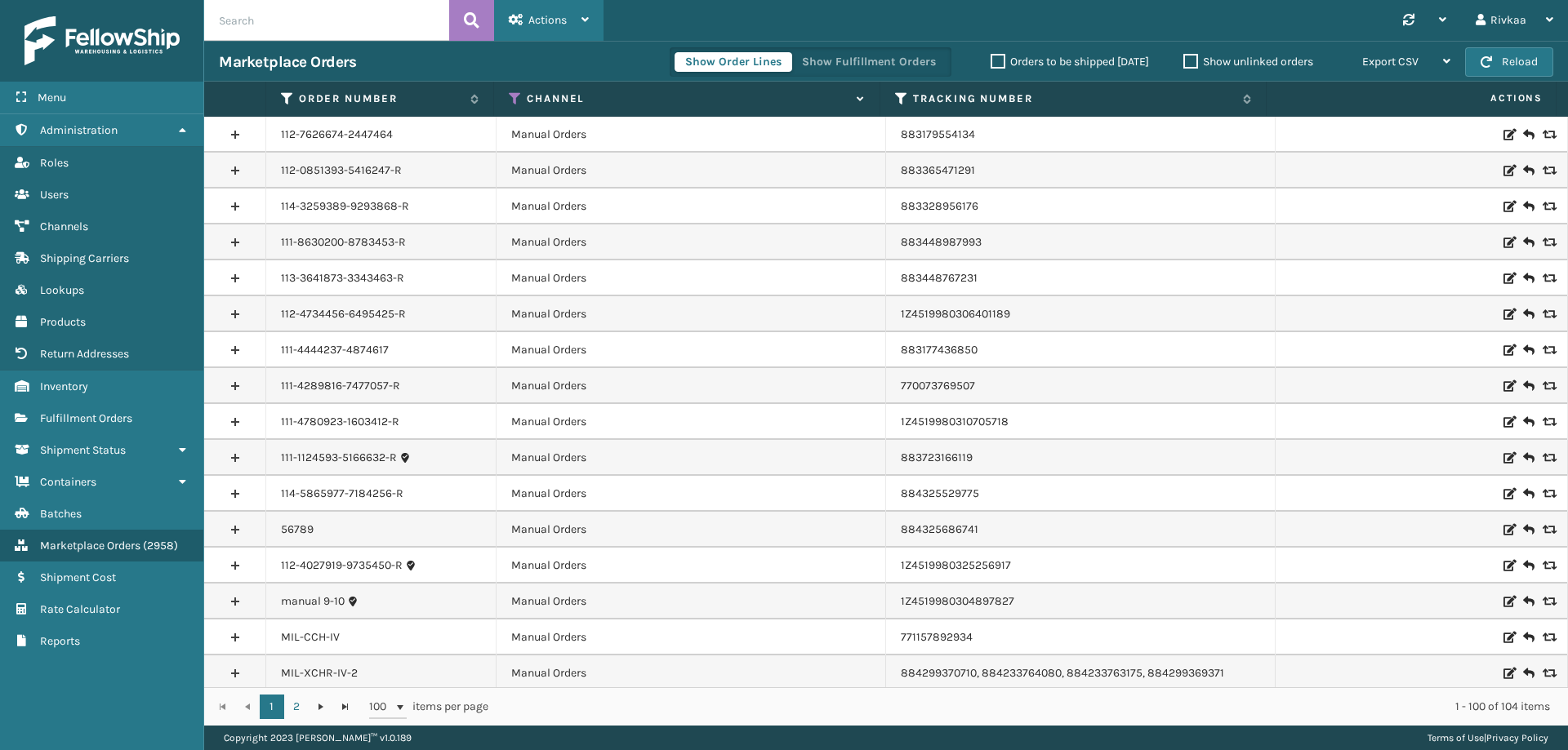
click at [538, 24] on span "Actions" at bounding box center [548, 20] width 38 height 14
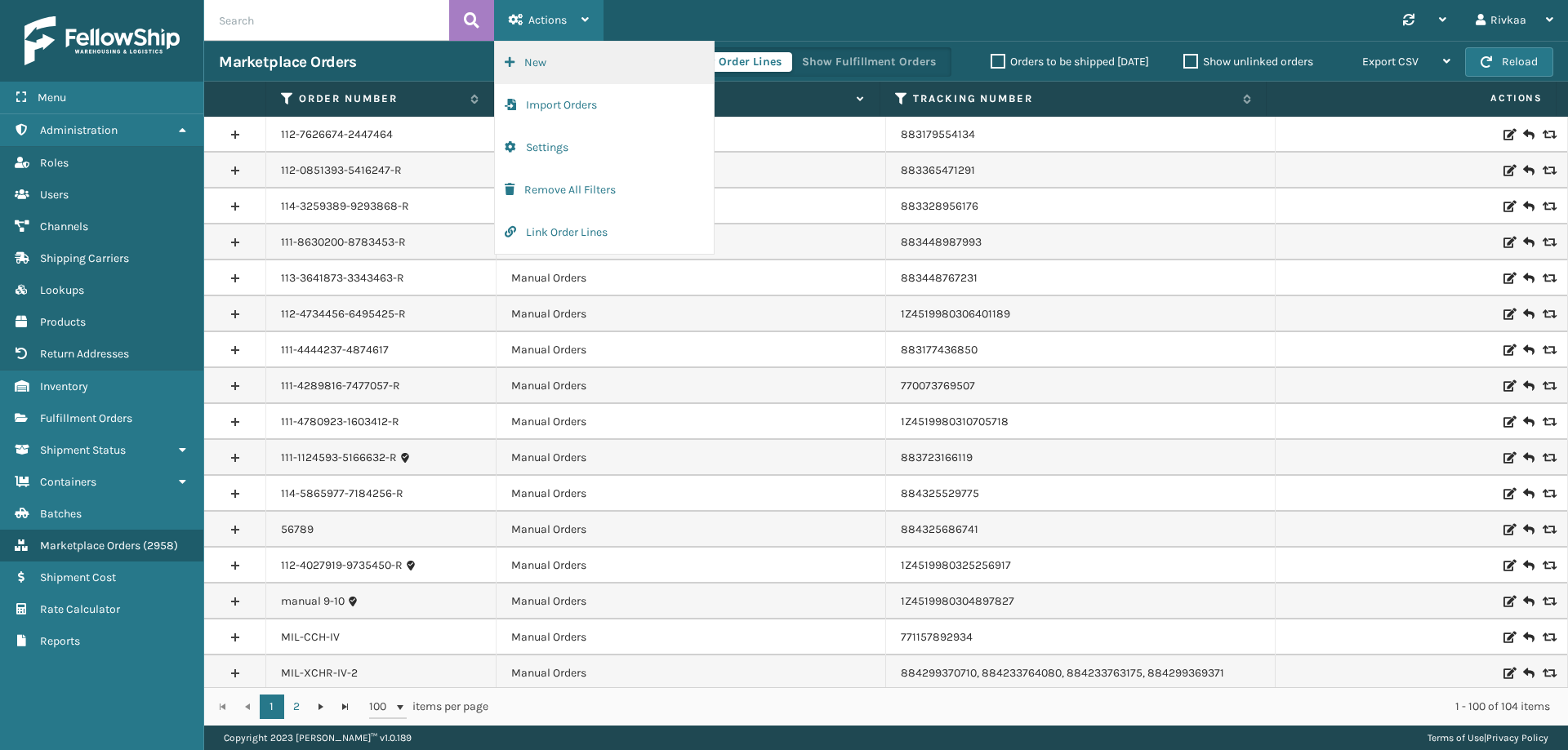
click at [540, 59] on button "New" at bounding box center [604, 63] width 219 height 43
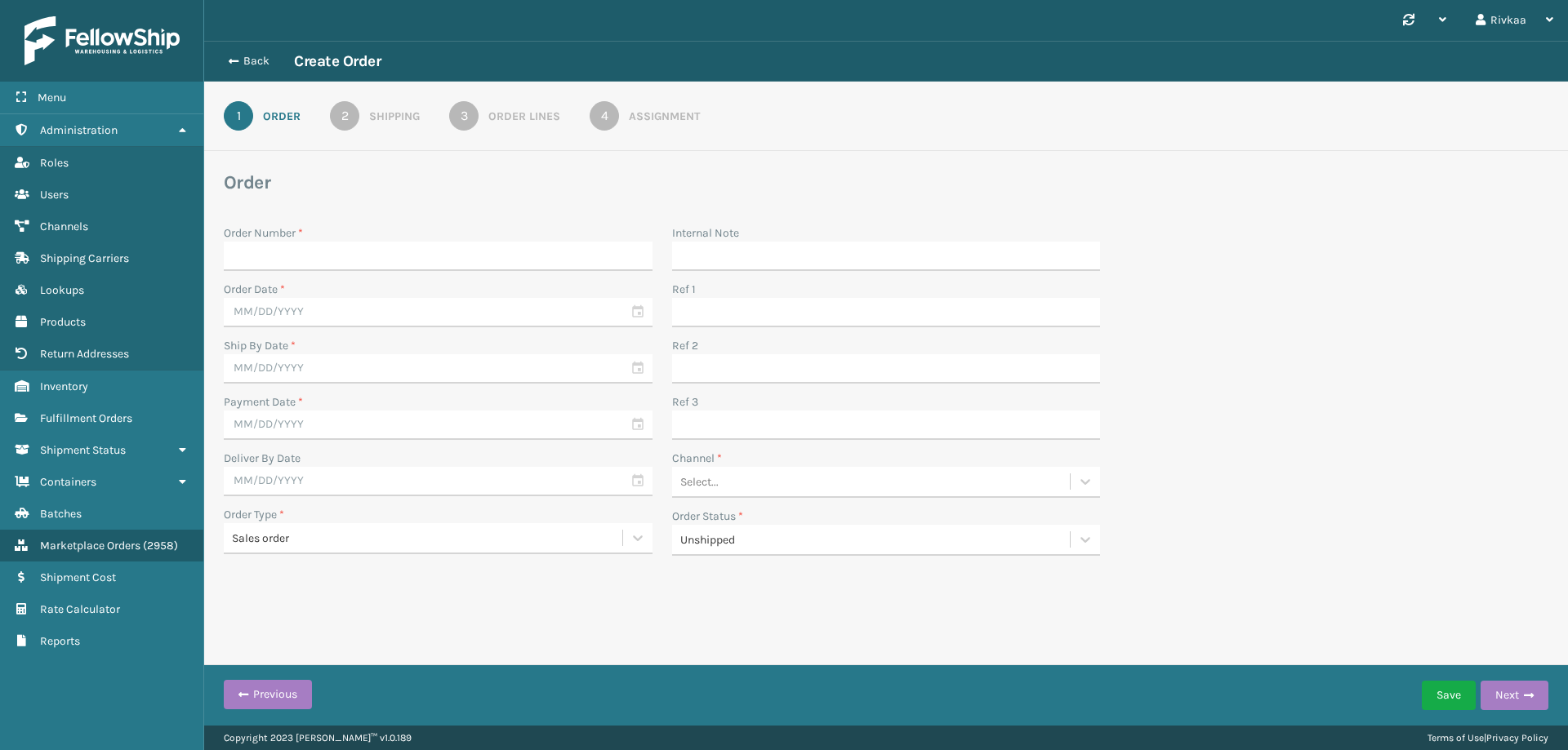
click at [422, 262] on input "Order Number *" at bounding box center [439, 256] width 429 height 30
type input "6547891"
click at [1422, 681] on button "Save" at bounding box center [1449, 696] width 54 height 30
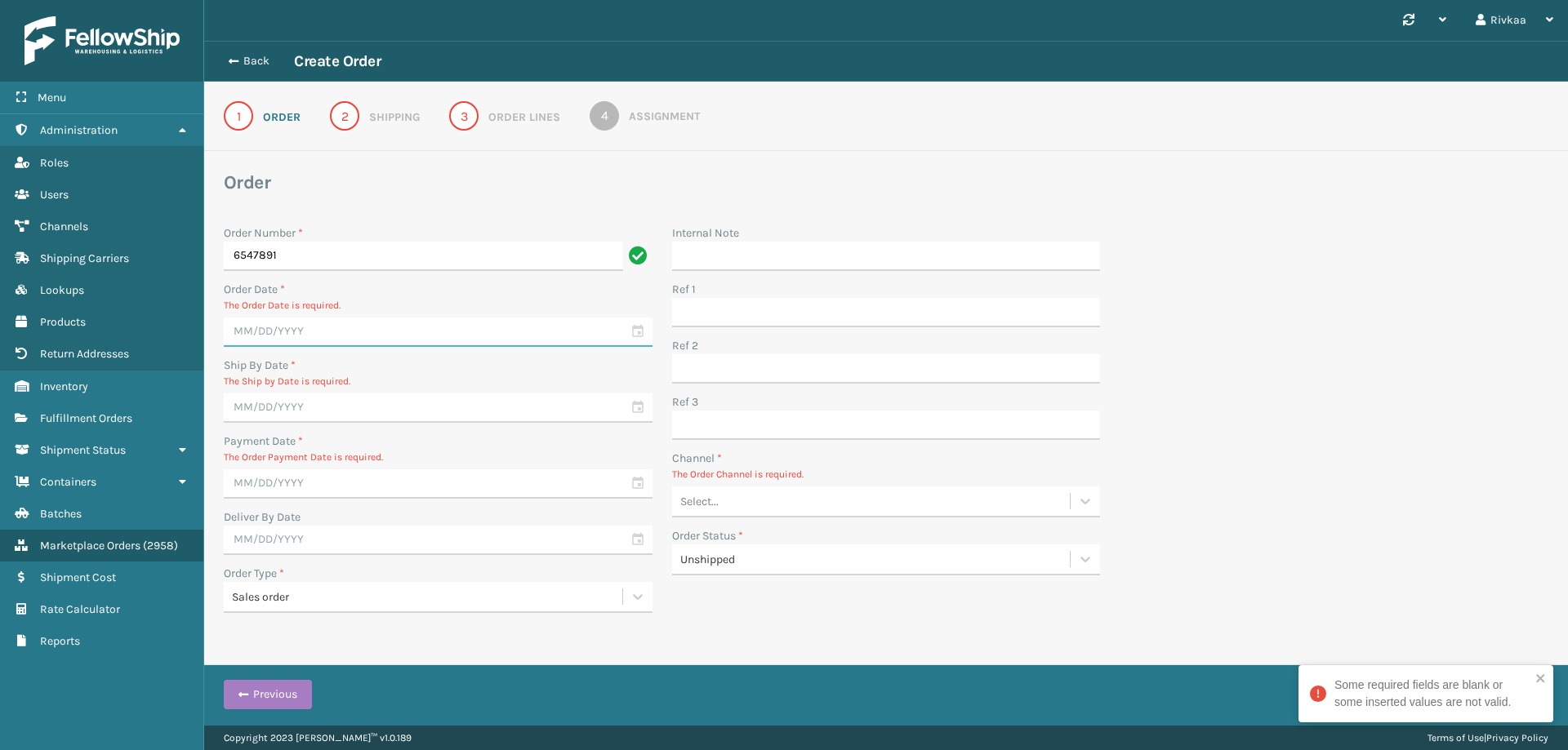
click at [347, 337] on input "text" at bounding box center [439, 332] width 429 height 30
click at [382, 460] on div "12" at bounding box center [383, 453] width 25 height 25
type input "[DATE]"
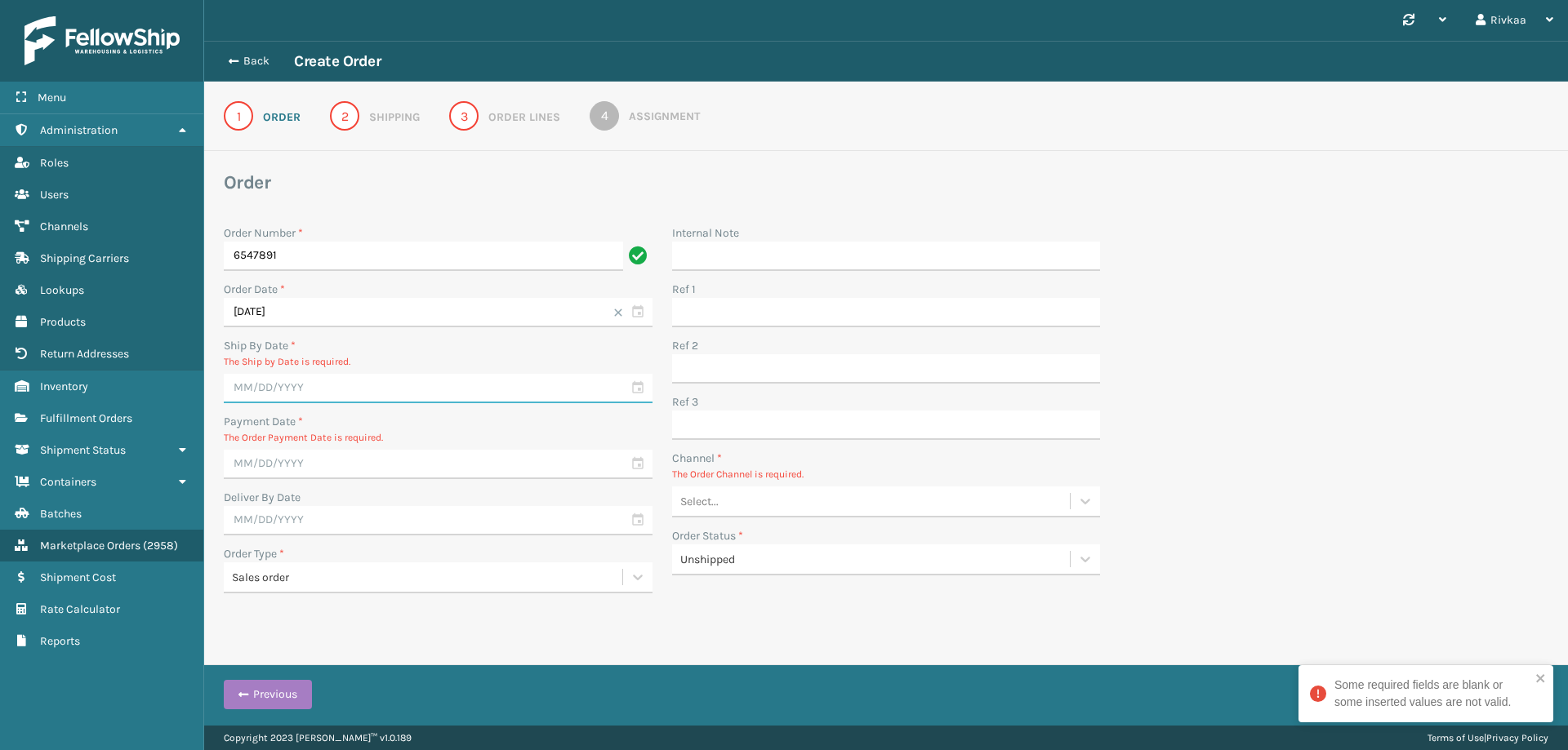
click at [351, 389] on input "text" at bounding box center [439, 388] width 429 height 30
click at [388, 511] on div "12" at bounding box center [383, 509] width 25 height 25
type input "[DATE]"
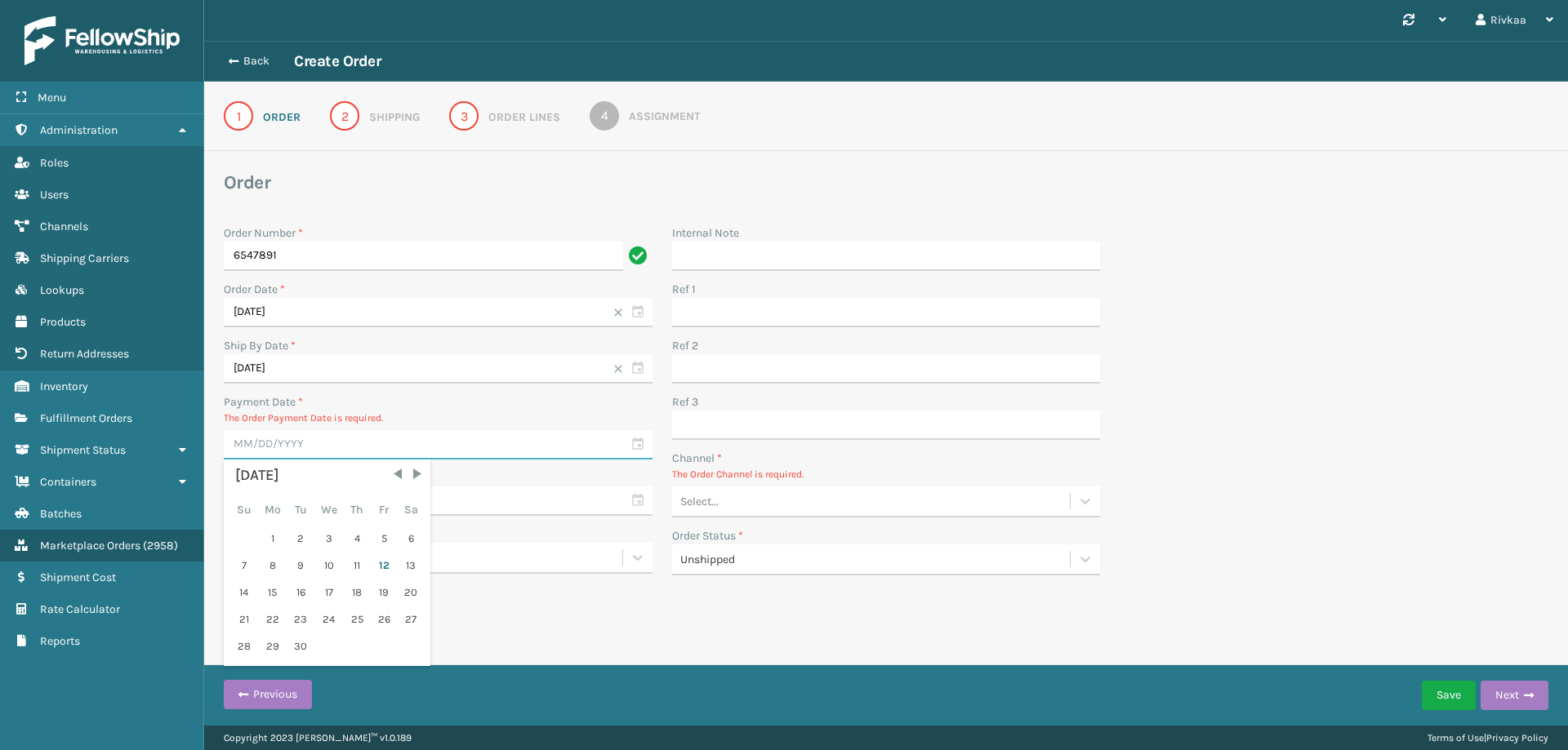
click at [321, 445] on input "text" at bounding box center [439, 444] width 429 height 30
drag, startPoint x: 381, startPoint y: 577, endPoint x: 377, endPoint y: 558, distance: 19.4
click at [381, 575] on div "12" at bounding box center [383, 565] width 25 height 25
type input "[DATE]"
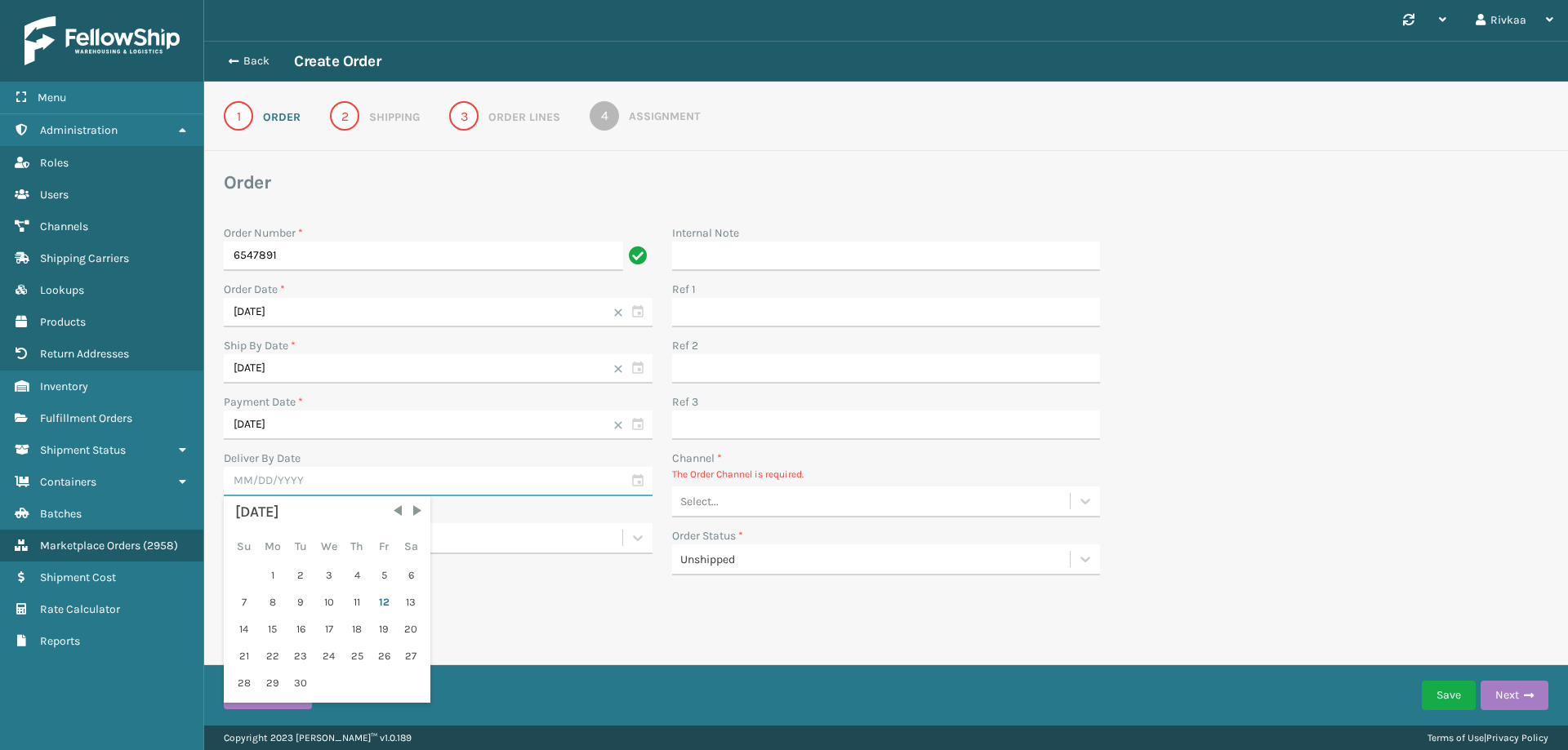
click at [305, 468] on input "text" at bounding box center [439, 482] width 429 height 30
click at [267, 634] on div "15" at bounding box center [273, 629] width 27 height 25
type input "[DATE]"
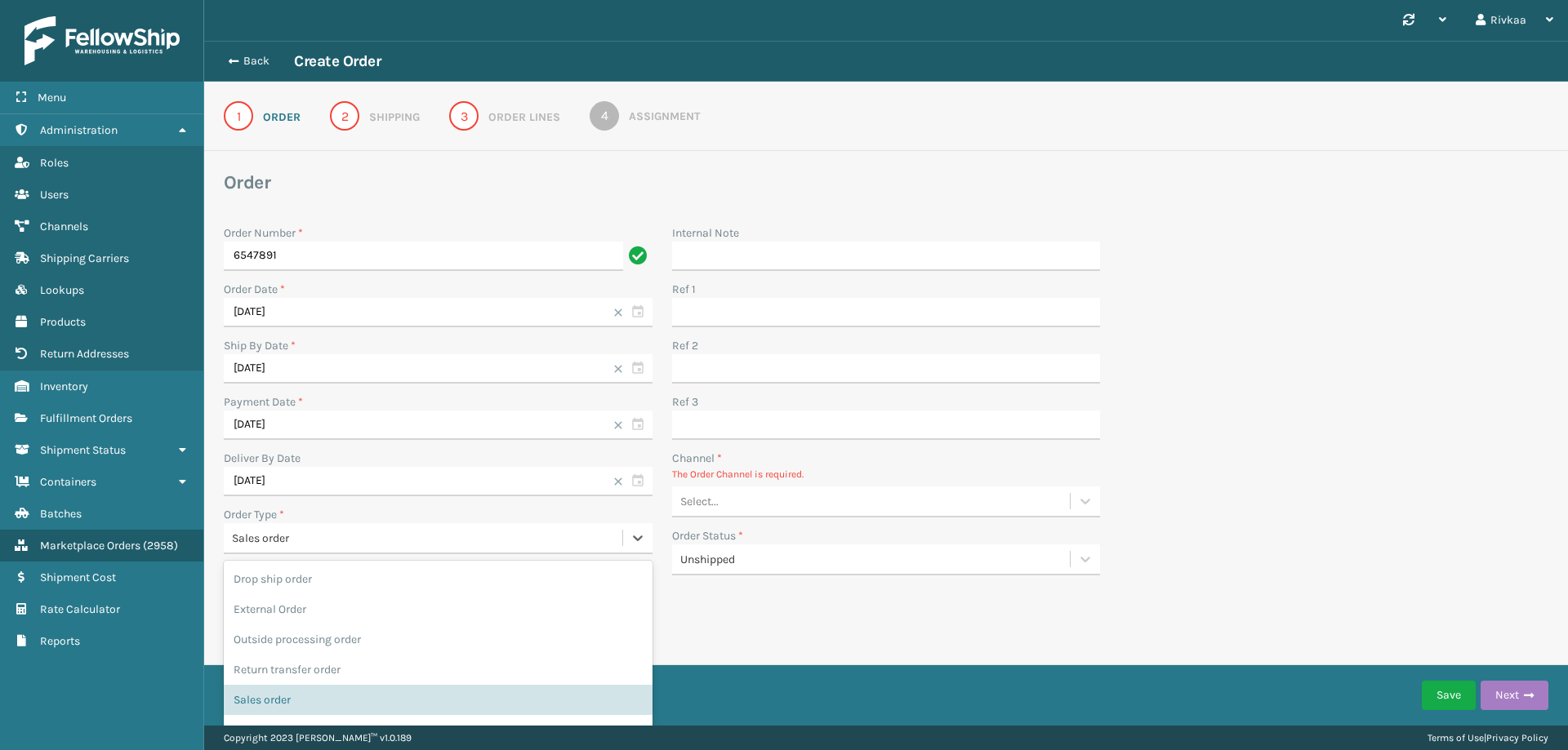
click at [282, 541] on div "Sales order" at bounding box center [428, 538] width 392 height 17
click at [296, 683] on div "Return transfer order" at bounding box center [439, 669] width 429 height 30
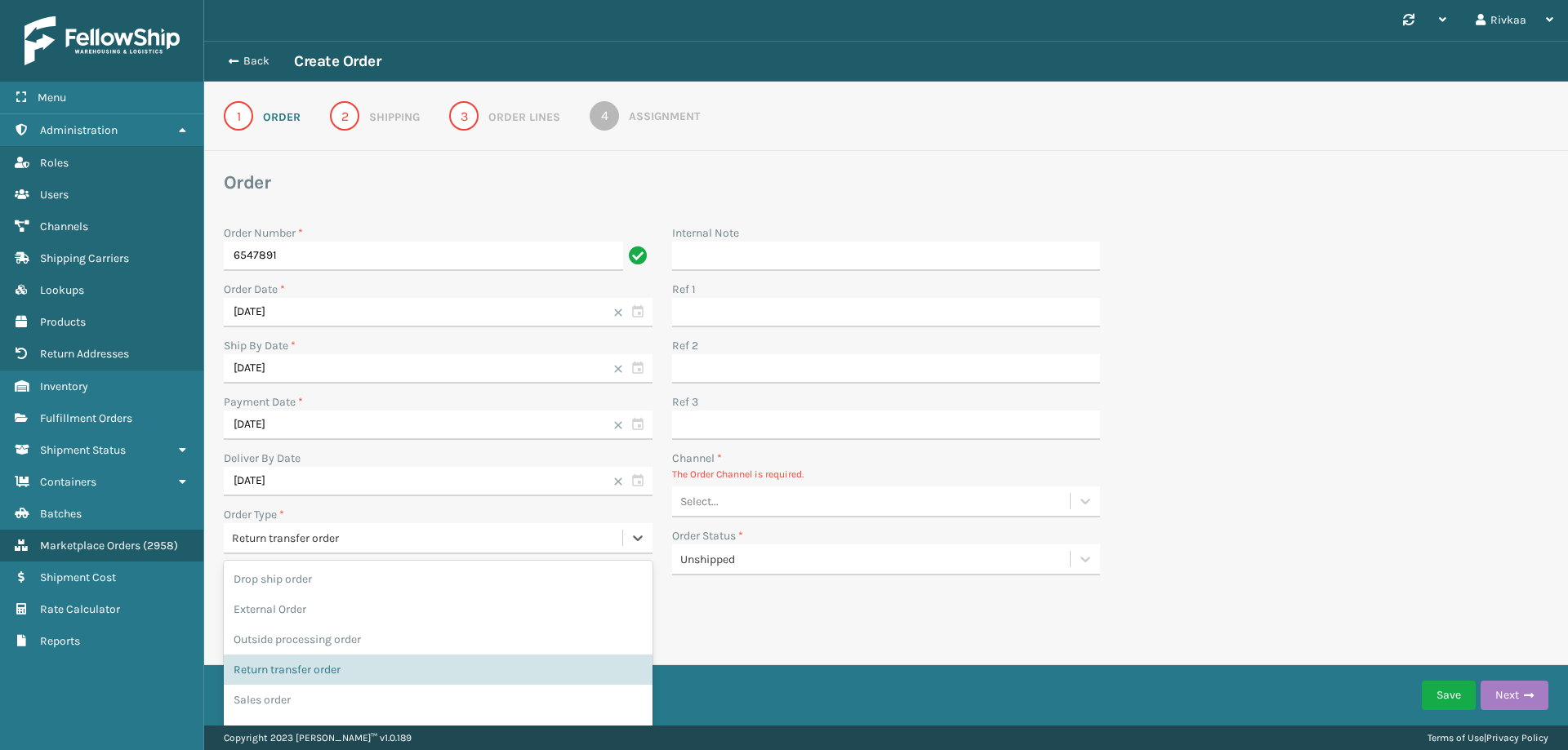
click at [292, 547] on div "Return transfer order" at bounding box center [428, 538] width 392 height 17
click at [287, 690] on div "Sales order" at bounding box center [439, 700] width 429 height 30
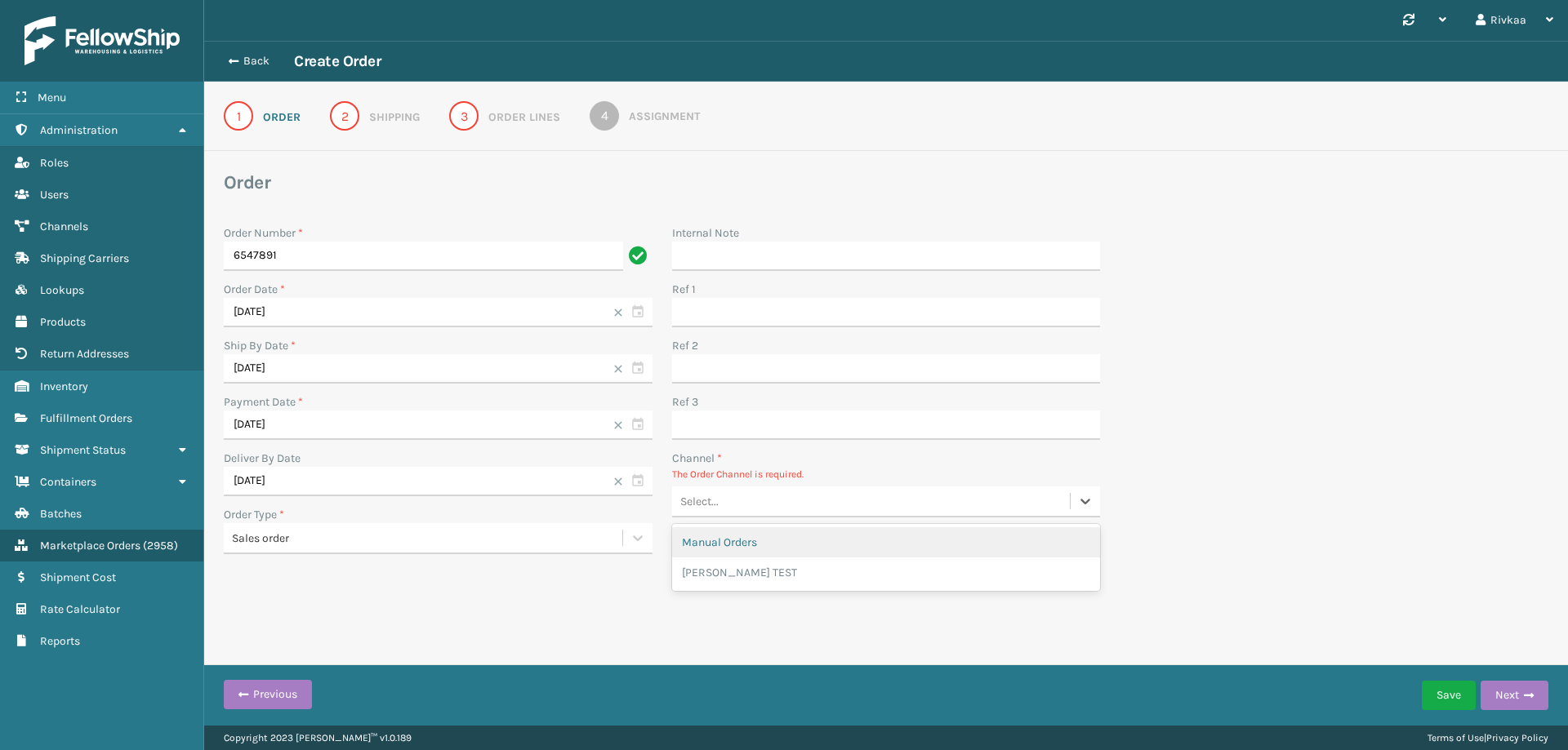
click at [745, 508] on div "Select..." at bounding box center [871, 502] width 399 height 27
click at [732, 527] on div "Manual Orders [PERSON_NAME] TEST" at bounding box center [887, 558] width 429 height 67
click at [740, 535] on div "Manual Orders" at bounding box center [887, 542] width 429 height 30
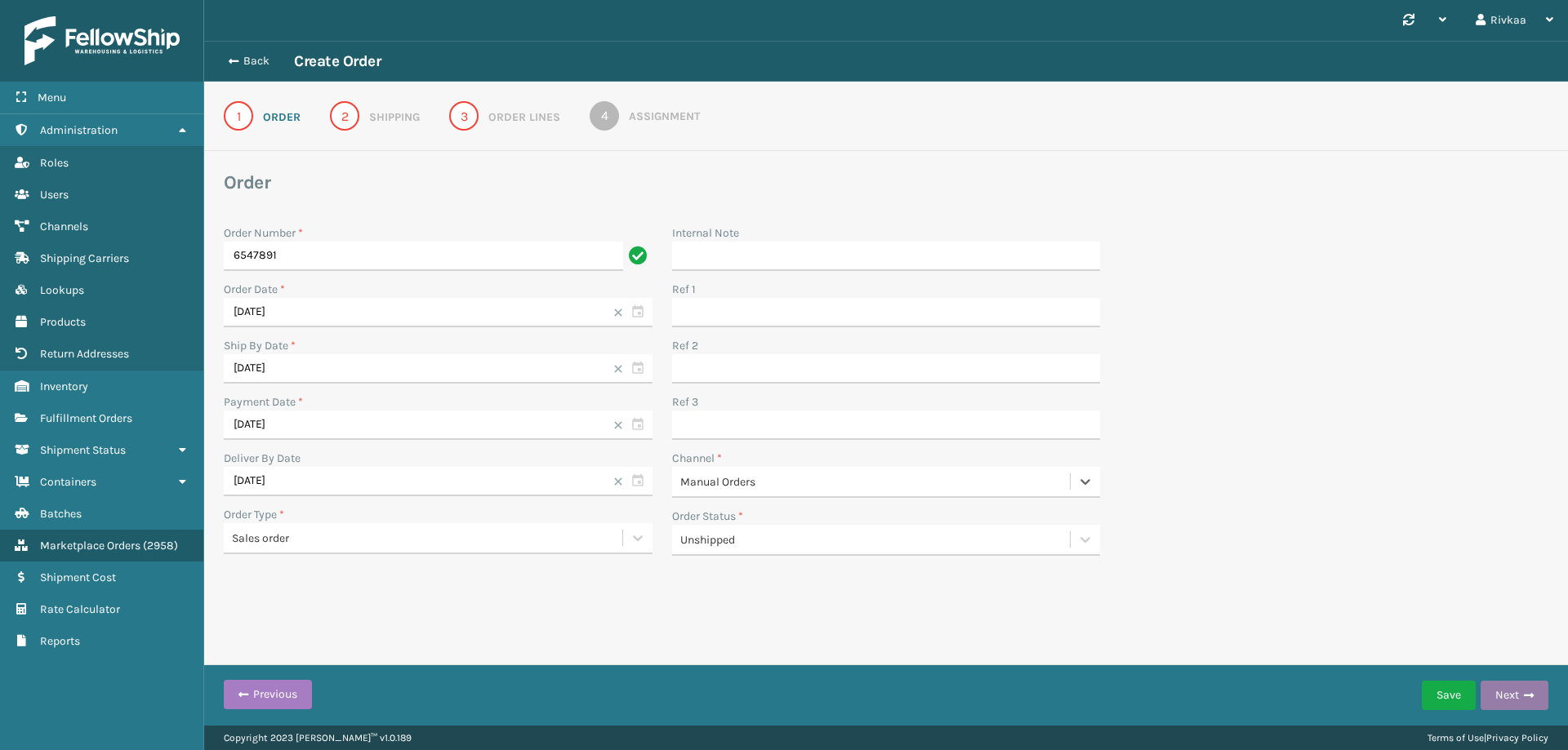
click at [1499, 698] on button "Next" at bounding box center [1515, 696] width 68 height 30
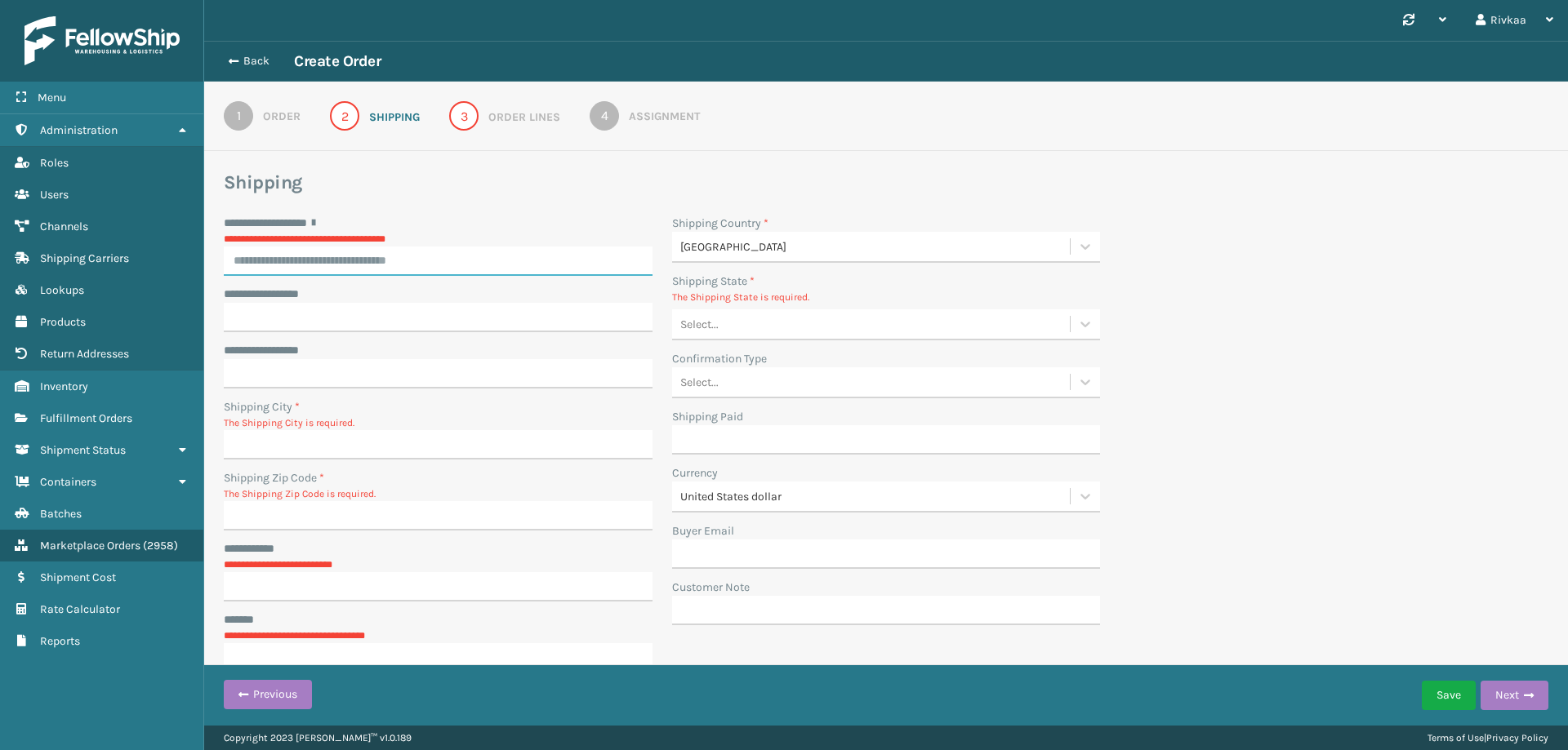
click at [379, 266] on div "**********" at bounding box center [439, 245] width 429 height 61
type input "**********"
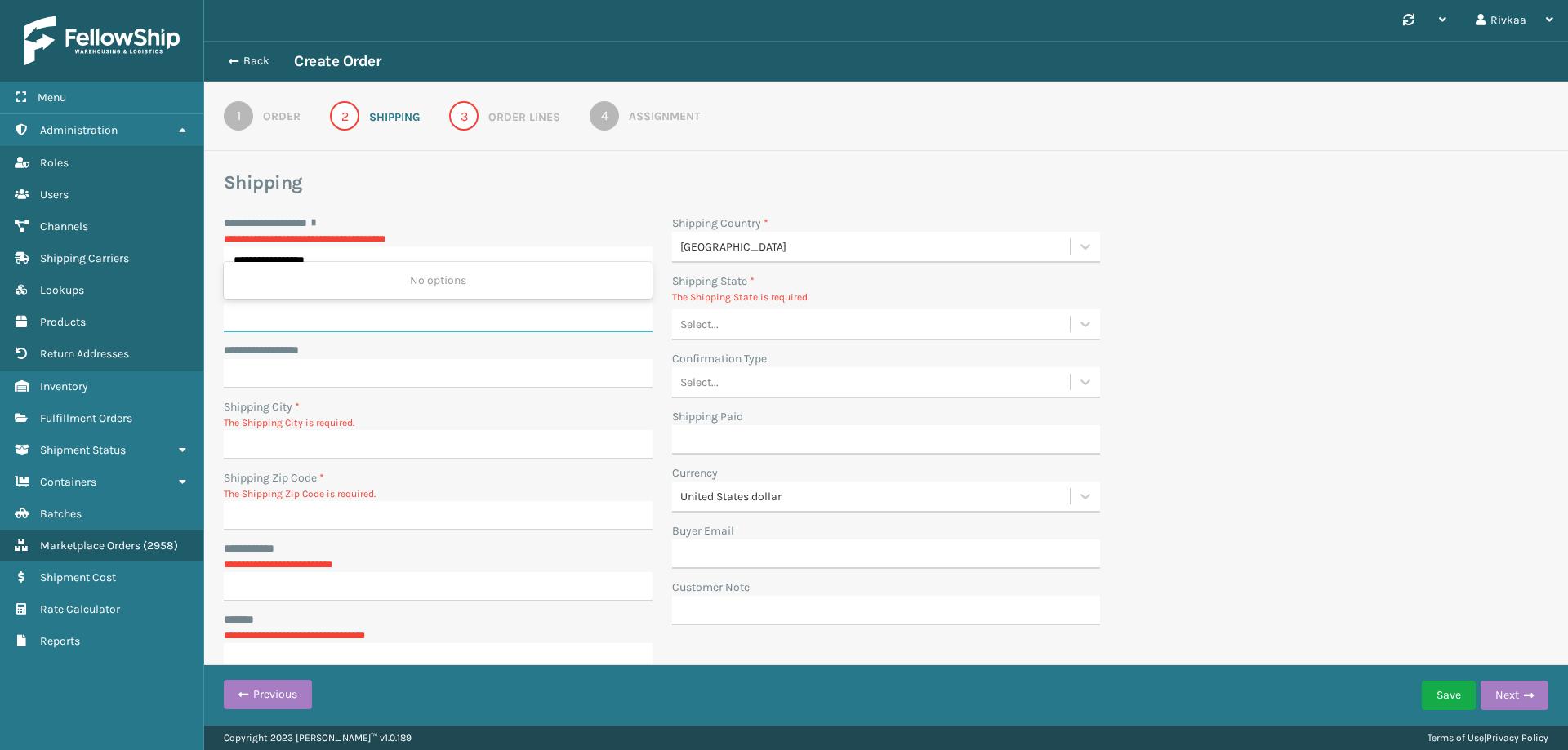
type input "**********"
type input "Toms River"
type input "08701"
type input "**********"
type input "[GEOGRAPHIC_DATA]"
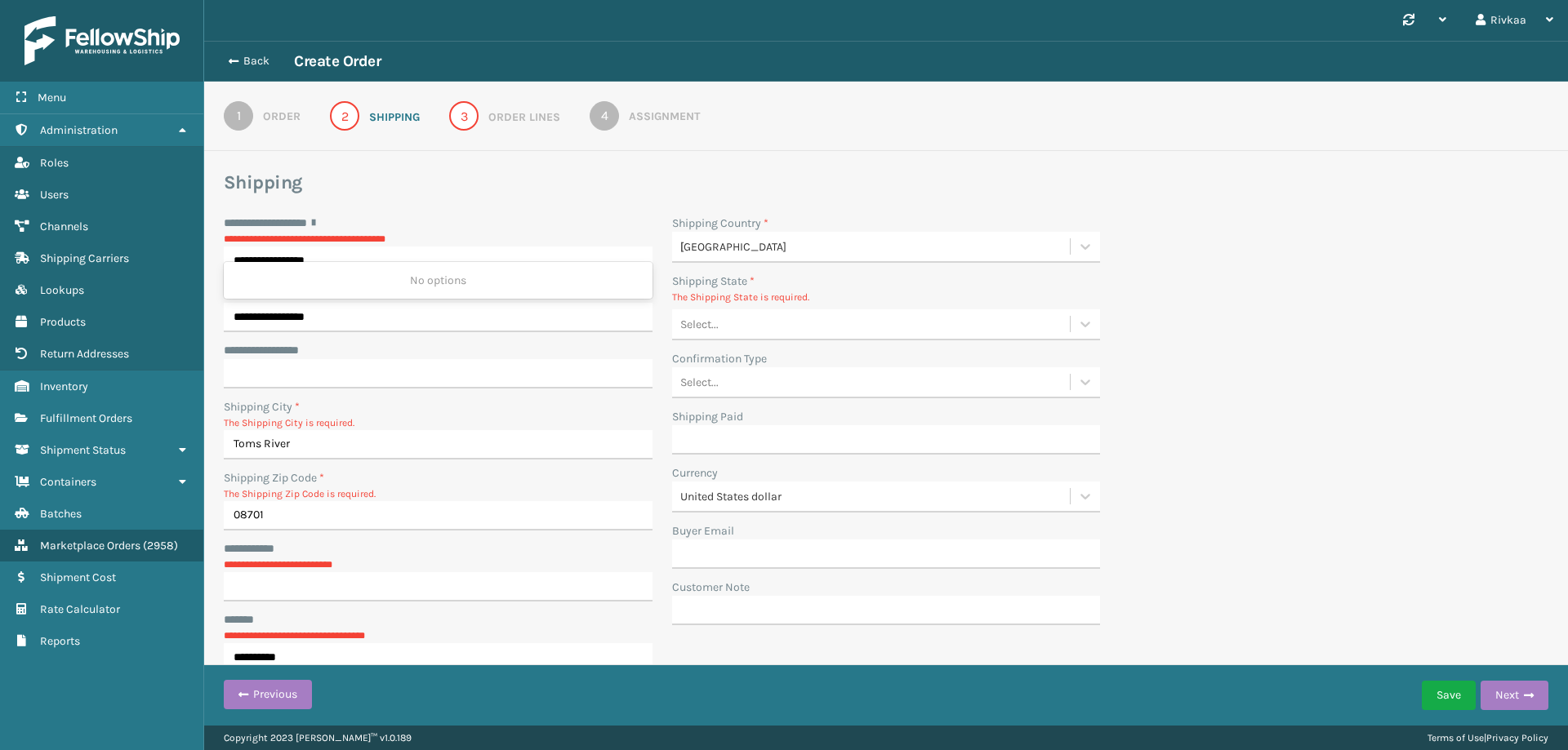
type input "NJ"
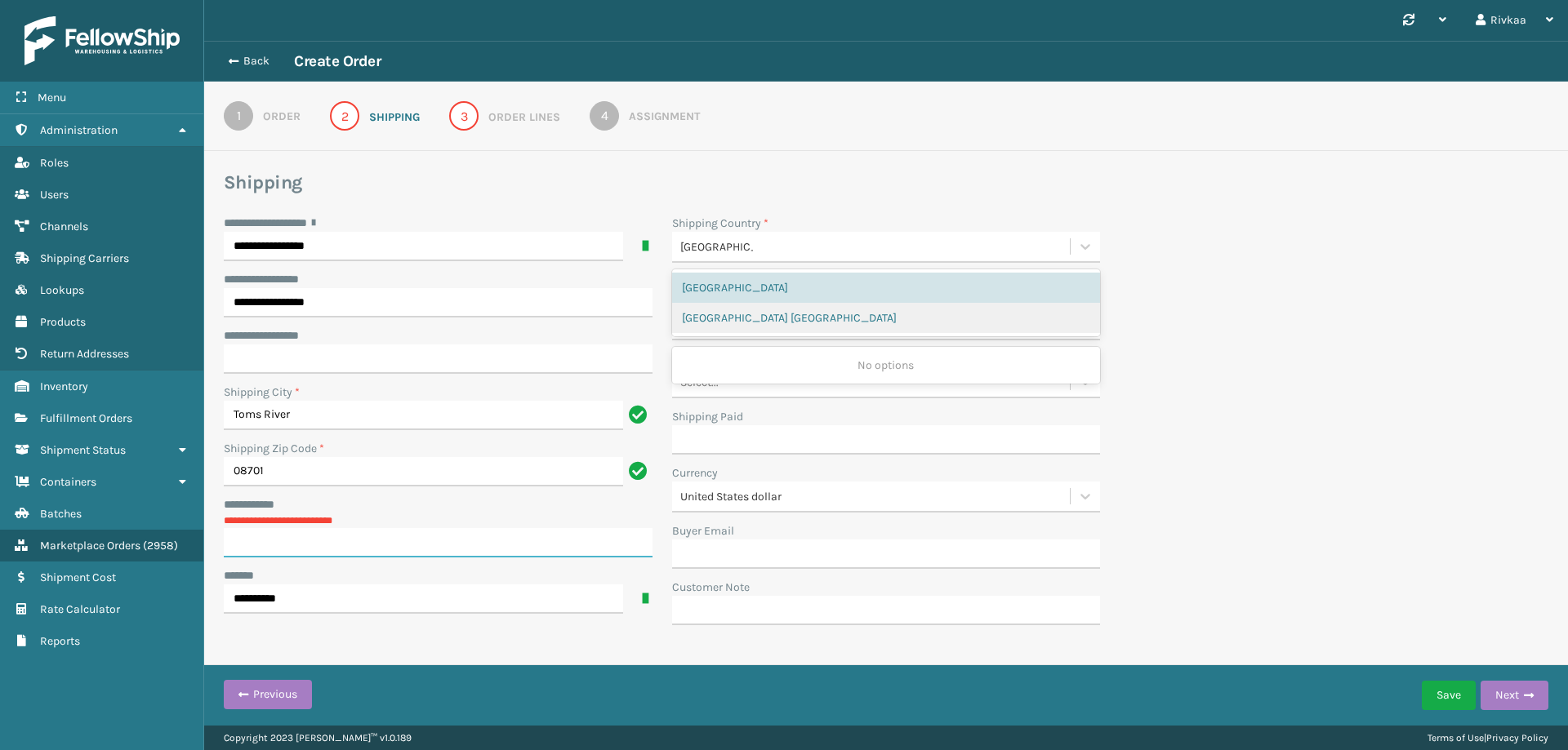
click at [370, 548] on input "**********" at bounding box center [439, 543] width 429 height 30
type input "***"
click at [1520, 700] on button "Next" at bounding box center [1515, 696] width 68 height 30
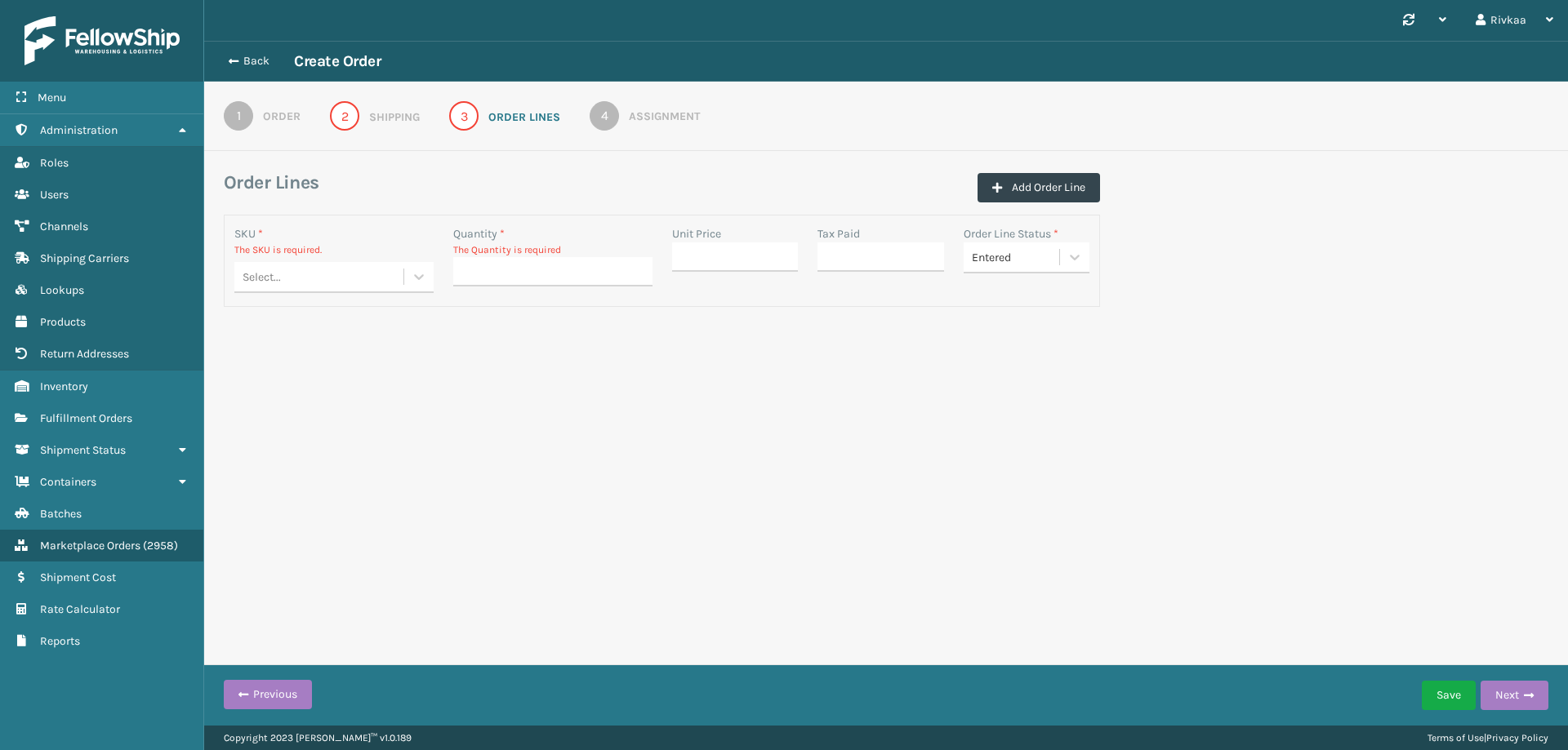
click at [330, 276] on div "Select..." at bounding box center [319, 278] width 169 height 27
type input "sgr"
click at [313, 326] on div "MIL-SGRY-GY" at bounding box center [334, 318] width 199 height 30
click at [521, 255] on input "Quantity *" at bounding box center [553, 257] width 199 height 30
type input "1"
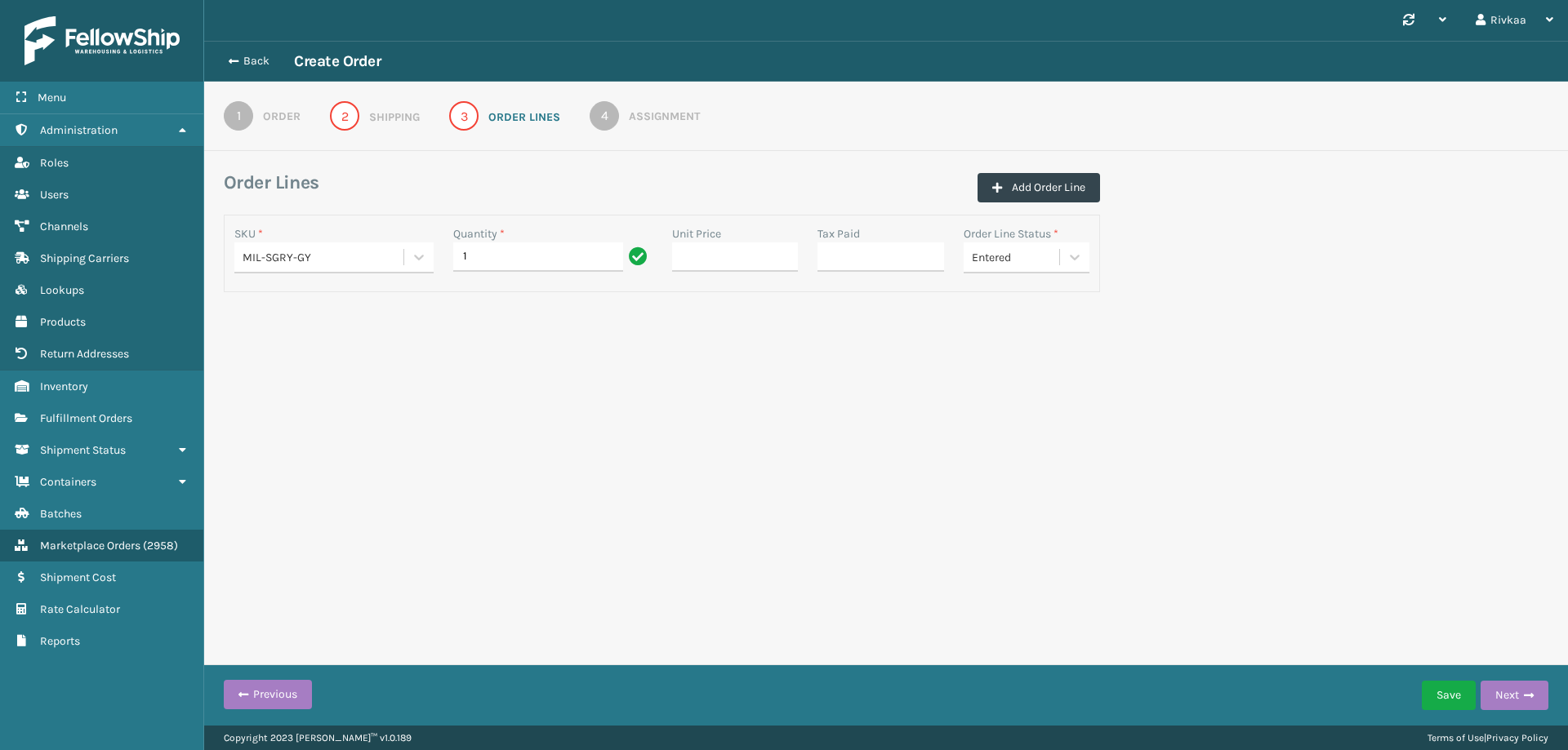
click at [1061, 339] on div "Back Create Order 1 Order 2 Shipping 3 Order Lines 4 Assignment Order Lines Add…" at bounding box center [887, 199] width 1364 height 317
click at [992, 254] on div "Entered" at bounding box center [1016, 258] width 89 height 17
click at [1516, 704] on button "Next" at bounding box center [1515, 696] width 68 height 30
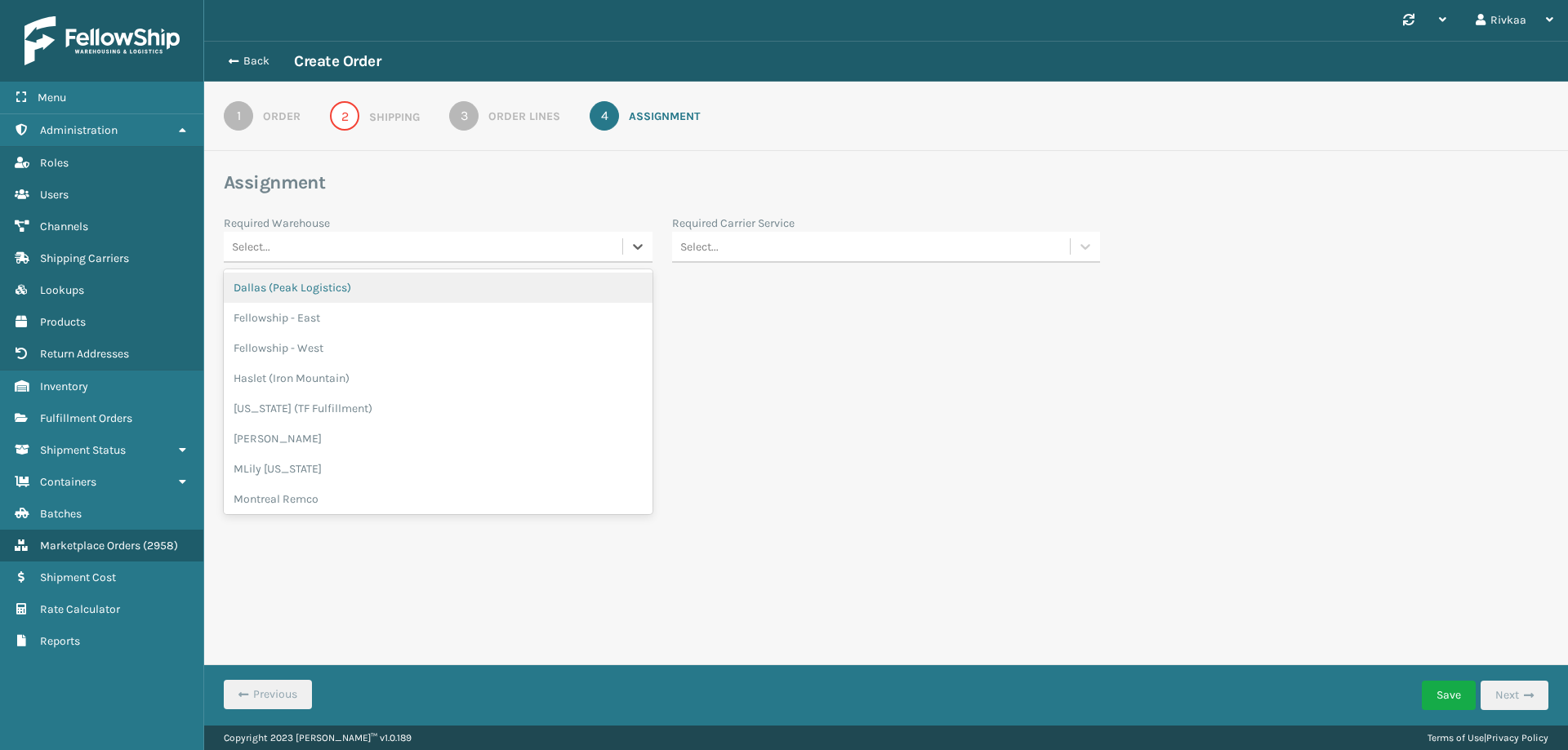
click at [336, 243] on div "Select..." at bounding box center [423, 247] width 399 height 27
type input "oa"
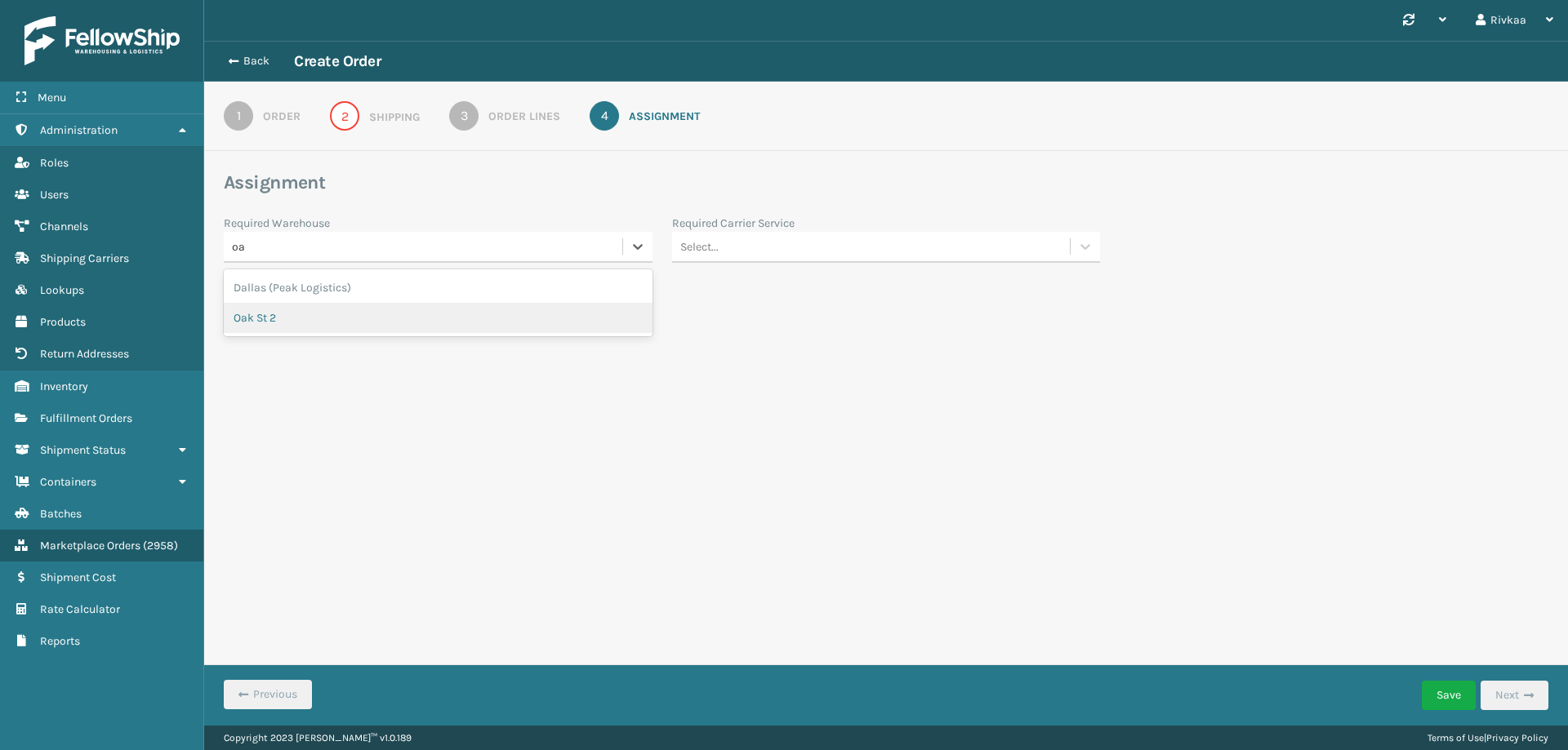
click at [325, 320] on div "Oak St 2" at bounding box center [439, 318] width 429 height 30
click at [803, 258] on div "Select..." at bounding box center [871, 247] width 399 height 27
drag, startPoint x: 761, startPoint y: 487, endPoint x: 718, endPoint y: 475, distance: 44.6
click at [761, 486] on div "FedEx Ground" at bounding box center [887, 499] width 429 height 30
drag, startPoint x: 346, startPoint y: 305, endPoint x: 342, endPoint y: 313, distance: 8.9
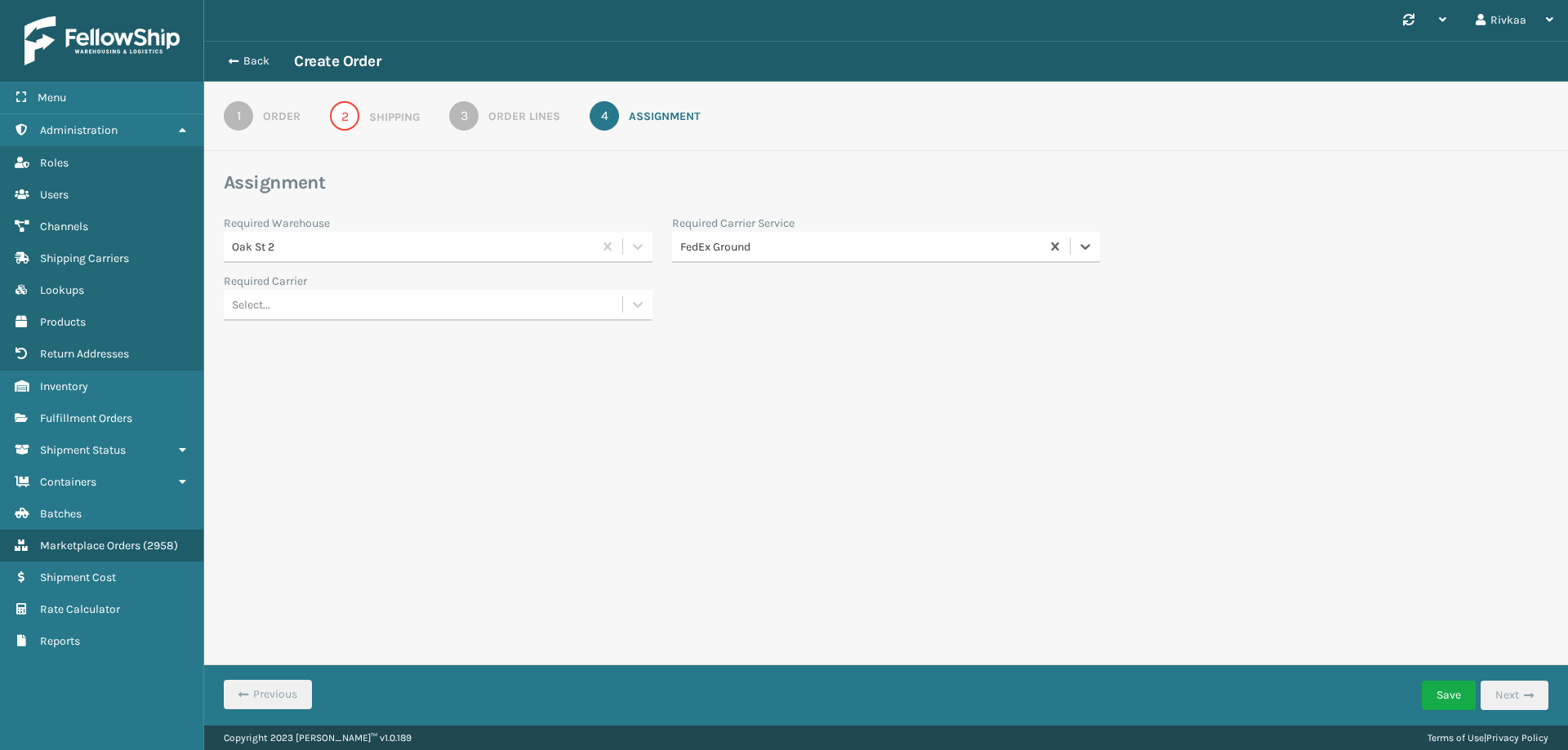
click at [345, 305] on div "Select..." at bounding box center [423, 305] width 399 height 27
drag, startPoint x: 325, startPoint y: 355, endPoint x: 535, endPoint y: 425, distance: 221.4
click at [327, 353] on div "Fellowship FedEx" at bounding box center [439, 345] width 429 height 30
click at [1440, 696] on button "Save" at bounding box center [1449, 696] width 54 height 30
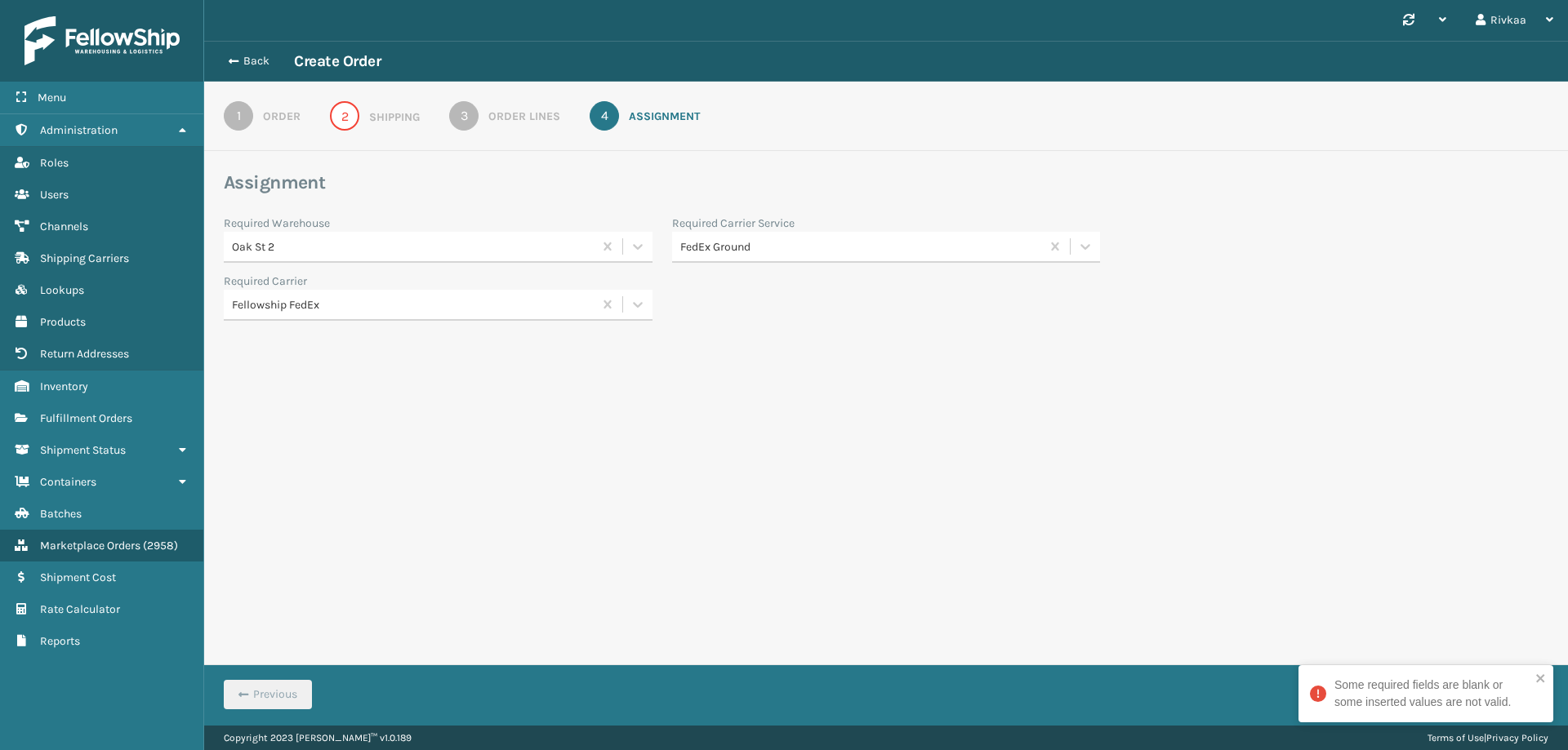
click at [371, 113] on div "Shipping" at bounding box center [393, 117] width 50 height 17
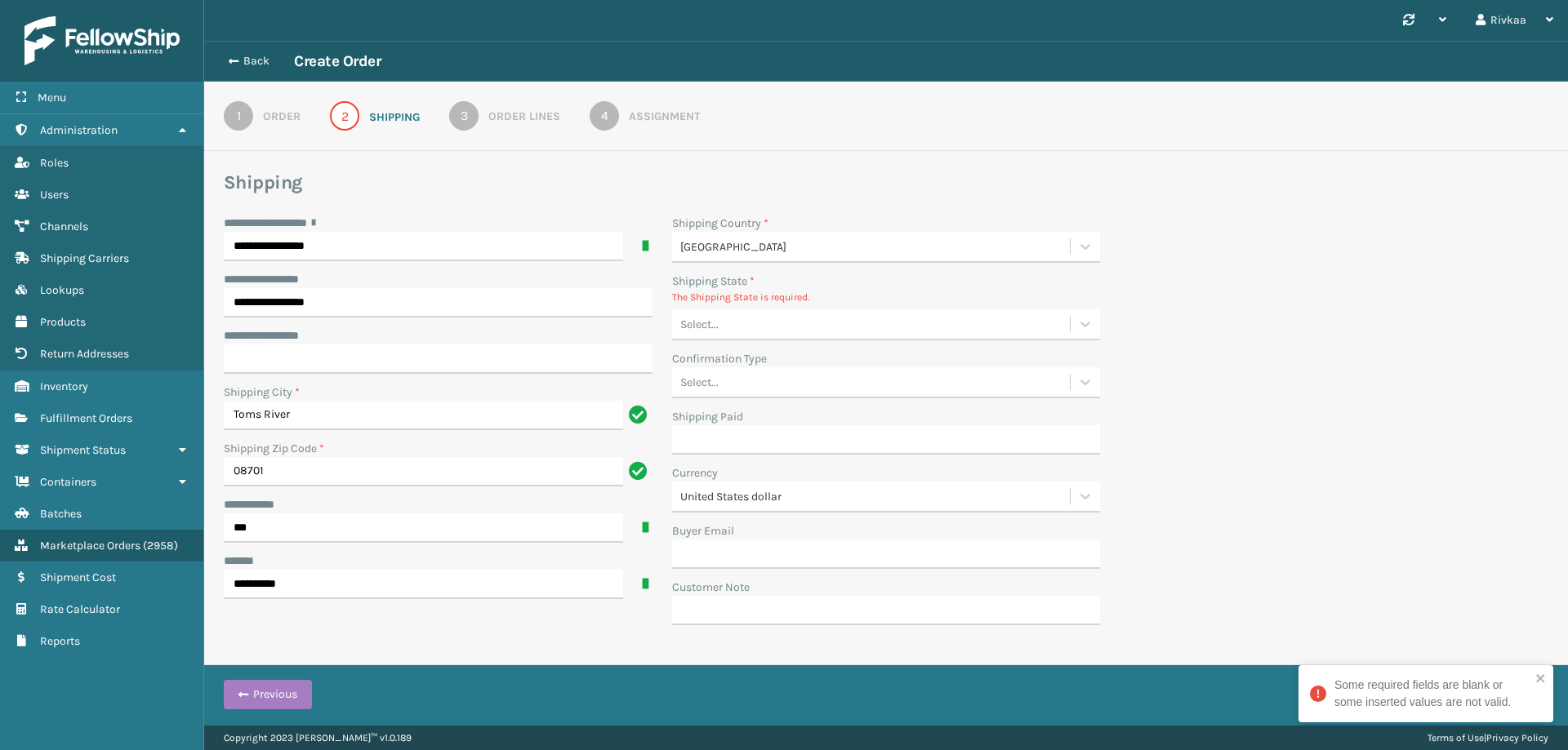
click at [746, 327] on div "Select..." at bounding box center [871, 324] width 399 height 27
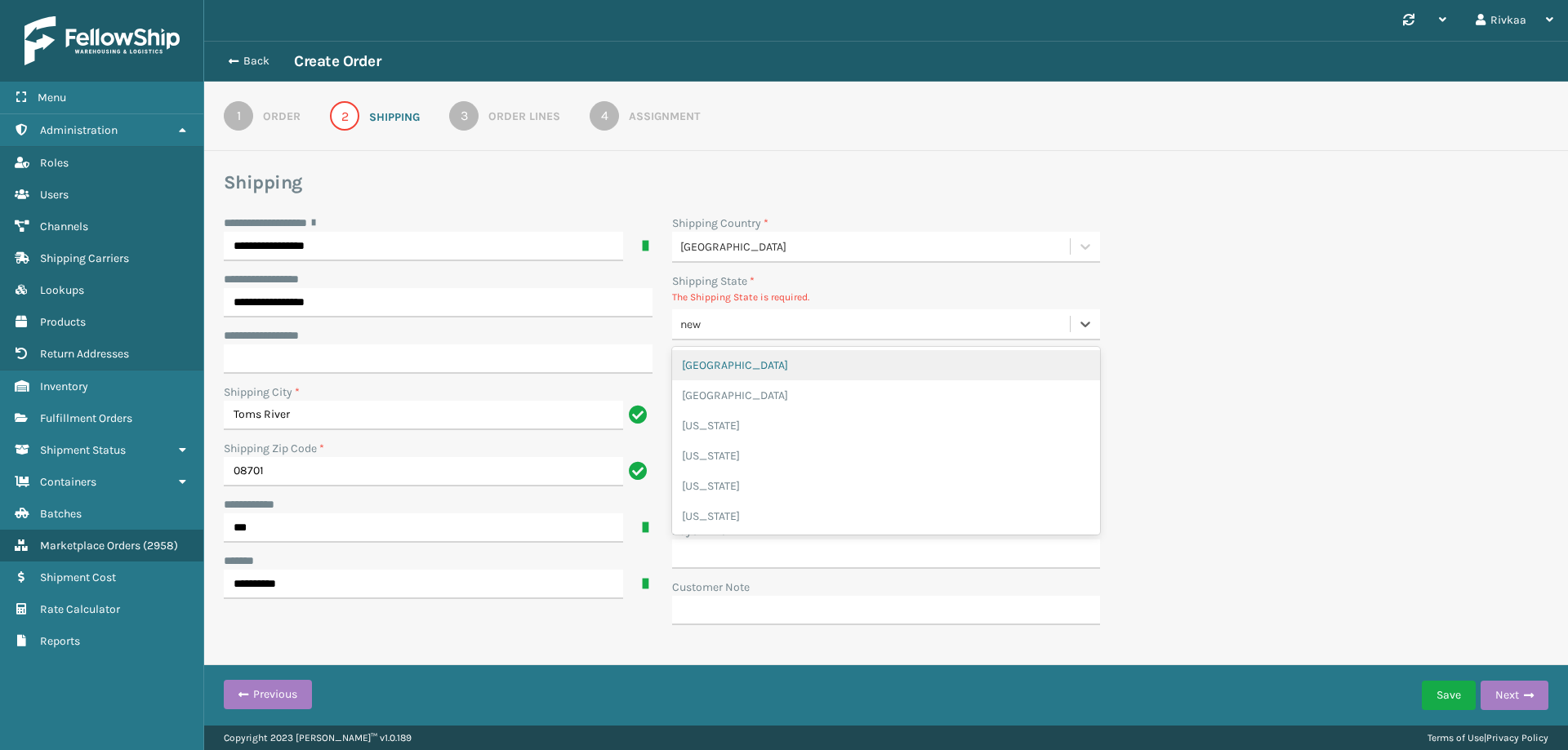
type input "new"
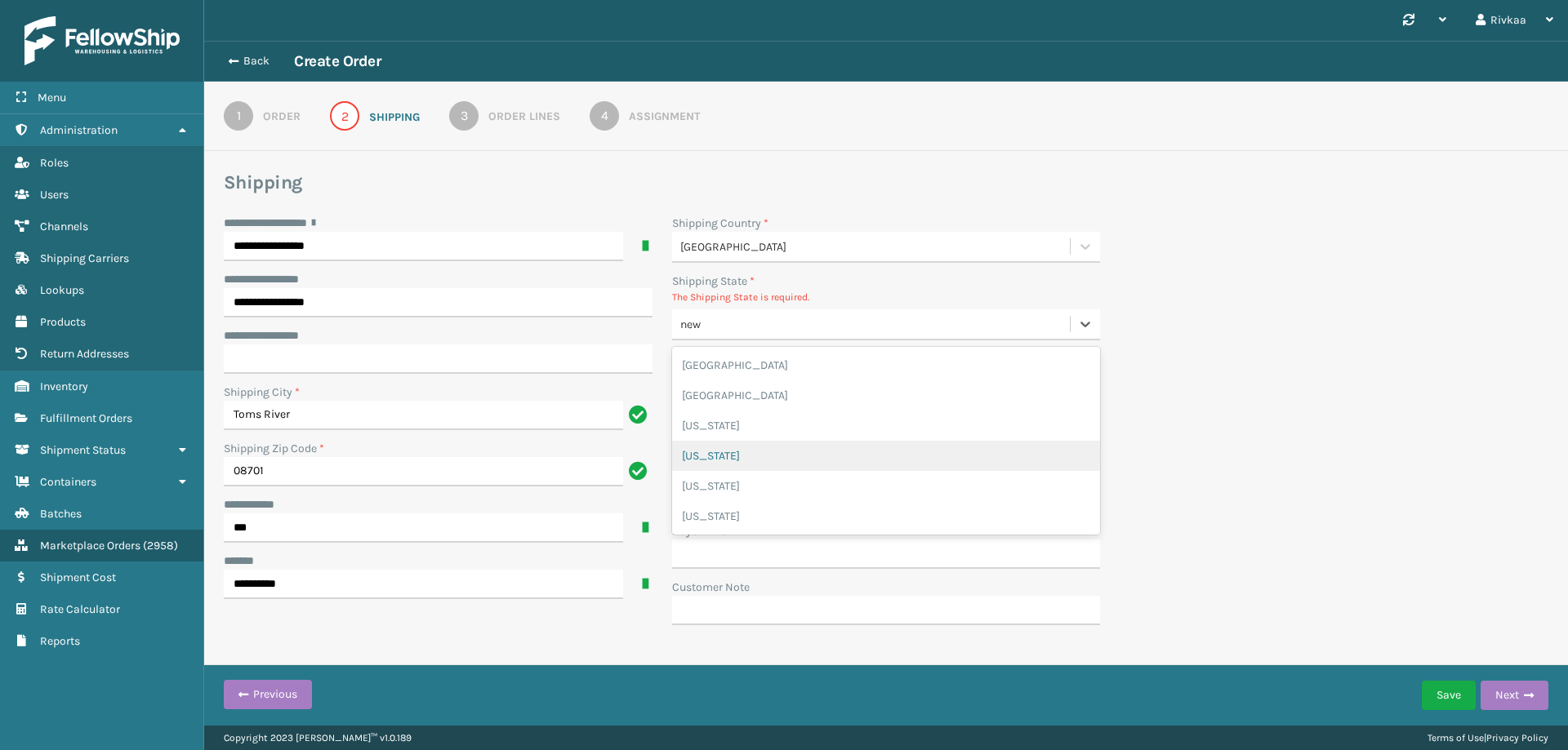
click at [747, 449] on div "[US_STATE]" at bounding box center [887, 455] width 429 height 30
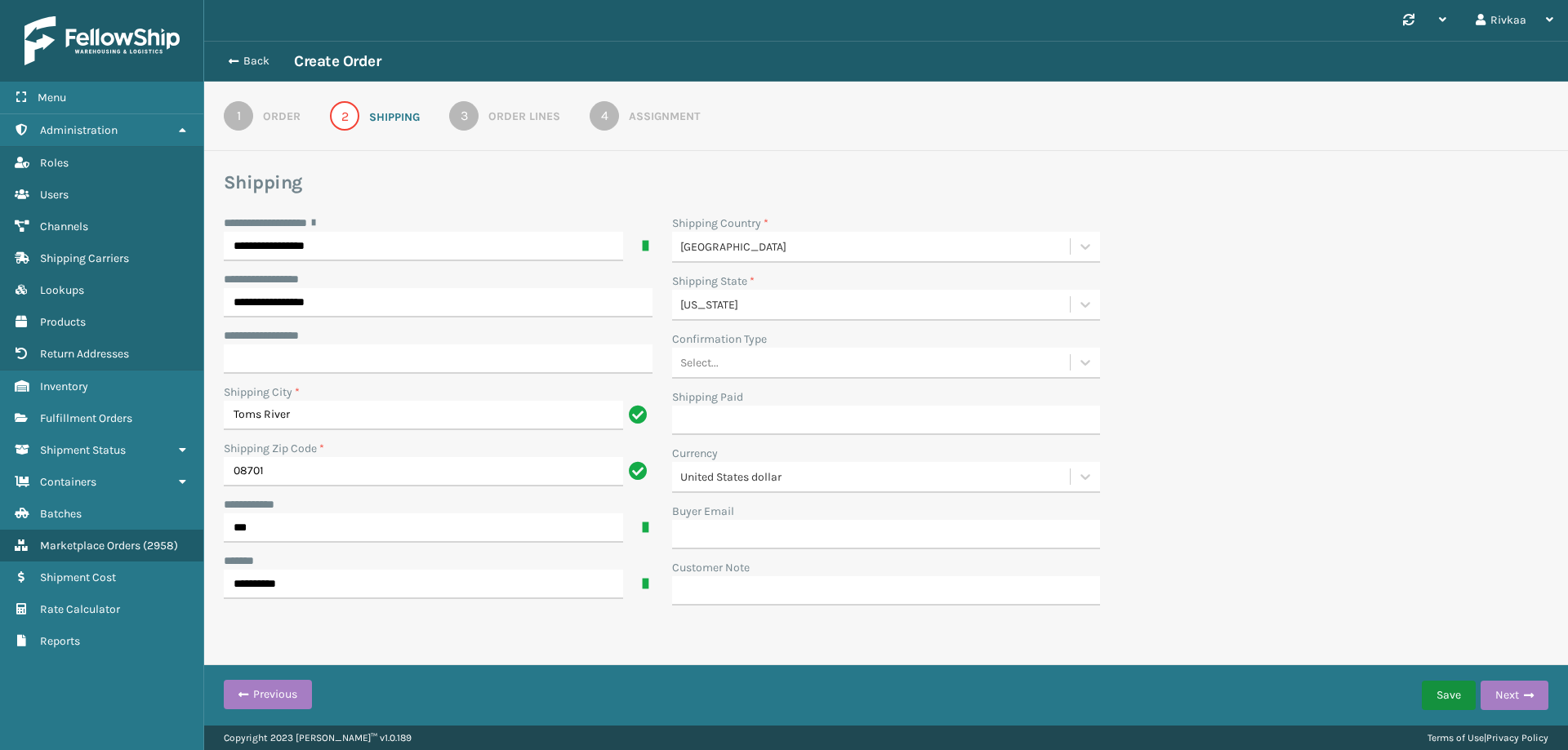
click at [1433, 703] on button "Save" at bounding box center [1449, 696] width 54 height 30
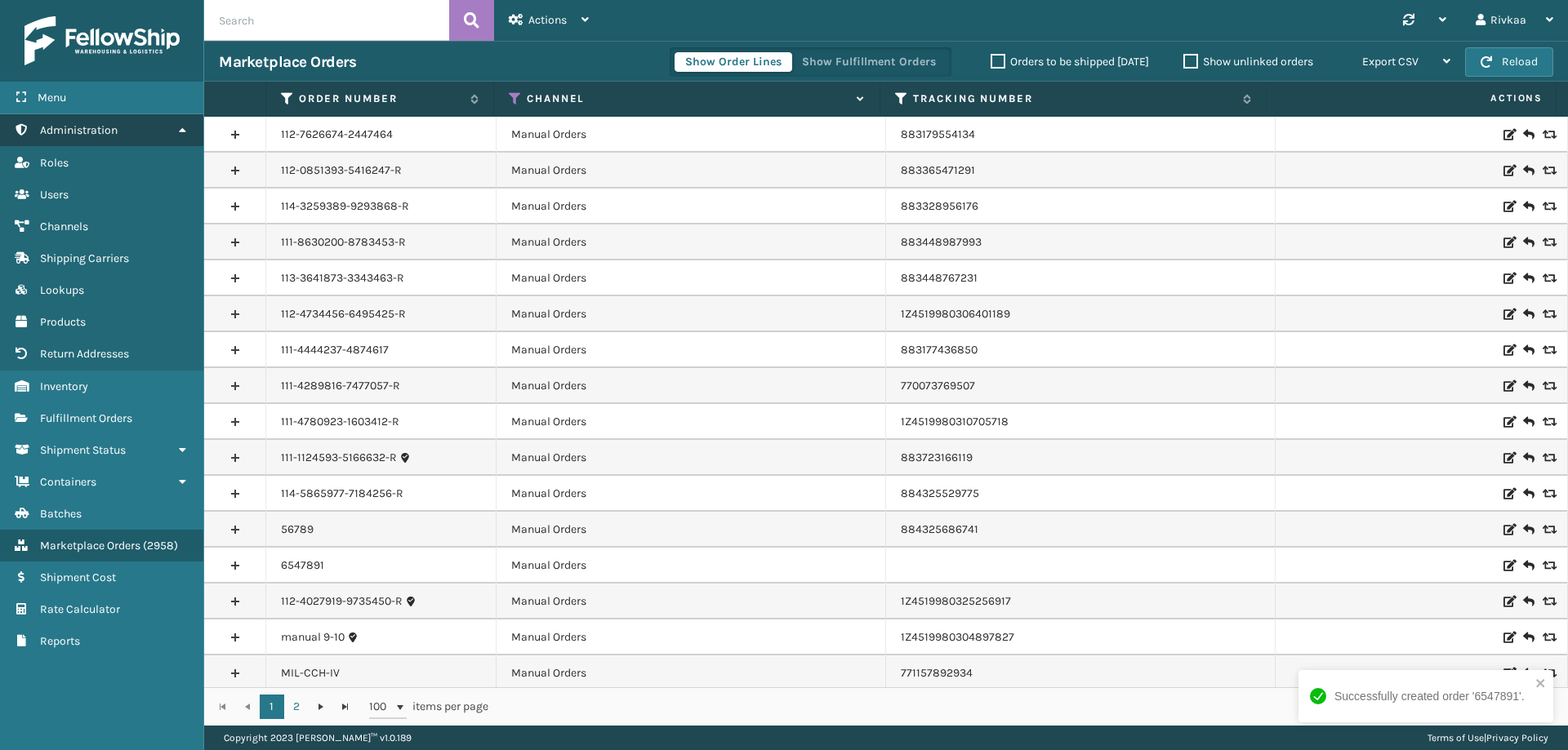
click at [103, 142] on link "Administration" at bounding box center [101, 129] width 204 height 31
